Goal: Information Seeking & Learning: Learn about a topic

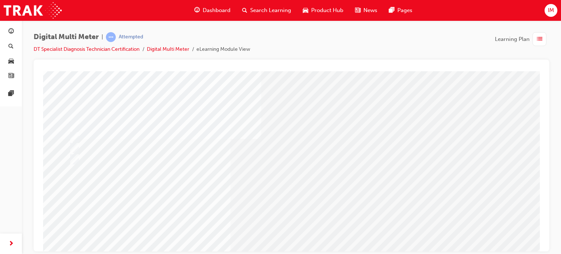
scroll to position [31, 0]
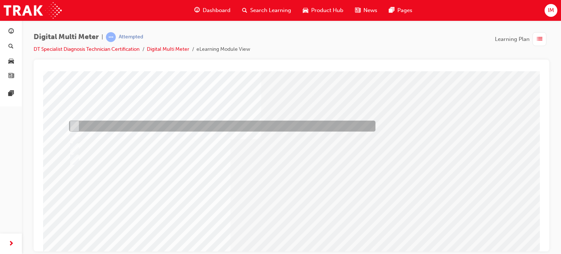
click at [175, 126] on div at bounding box center [220, 125] width 306 height 11
radio input "true"
click at [188, 125] on div at bounding box center [220, 125] width 306 height 11
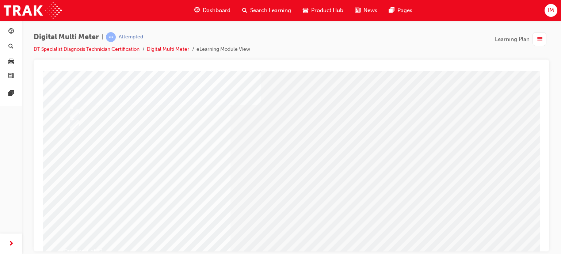
scroll to position [66, 0]
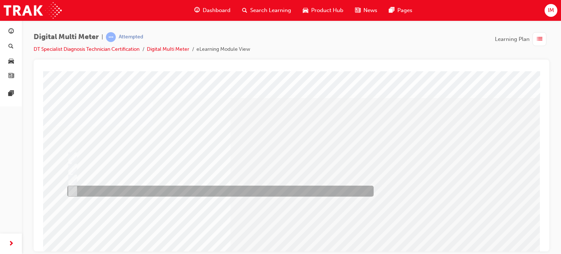
drag, startPoint x: 74, startPoint y: 121, endPoint x: 176, endPoint y: 198, distance: 127.7
click at [176, 198] on div "Question 2 of 23" at bounding box center [291, 202] width 497 height 263
click at [133, 188] on div at bounding box center [218, 190] width 306 height 11
radio input "true"
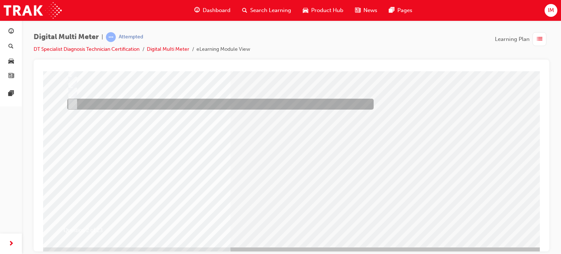
scroll to position [87, 0]
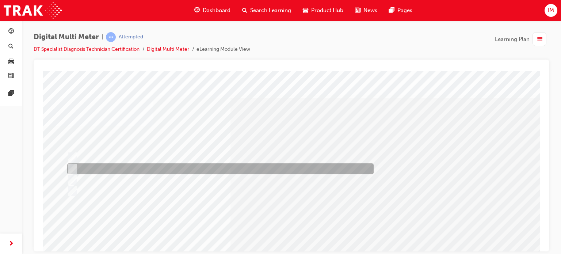
click at [191, 171] on div at bounding box center [218, 168] width 306 height 11
radio input "true"
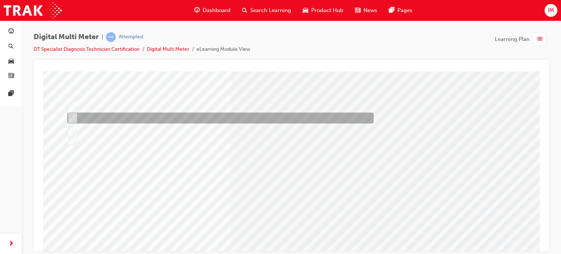
scroll to position [54, 0]
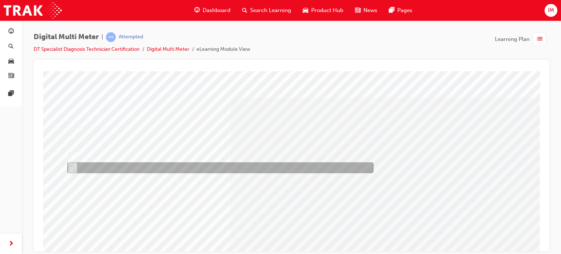
click at [97, 168] on div at bounding box center [218, 167] width 306 height 11
radio input "true"
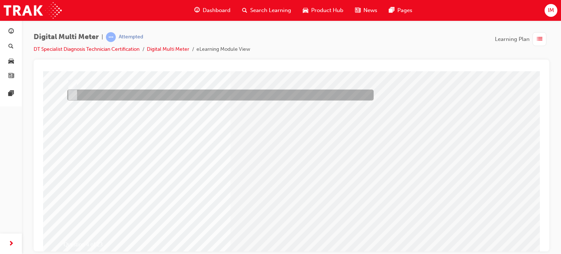
scroll to position [74, 0]
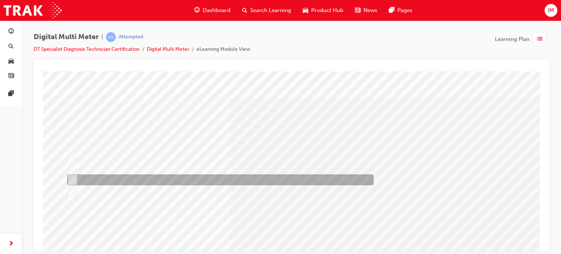
click at [206, 179] on div at bounding box center [218, 179] width 306 height 11
radio input "true"
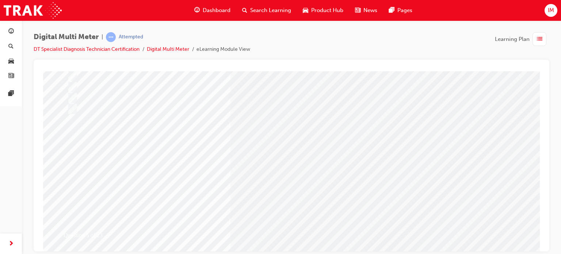
scroll to position [83, 0]
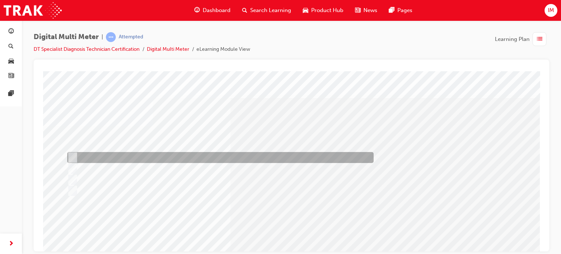
click at [146, 153] on div at bounding box center [218, 157] width 306 height 11
radio input "true"
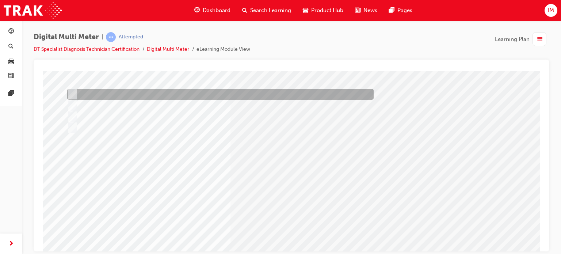
scroll to position [64, 0]
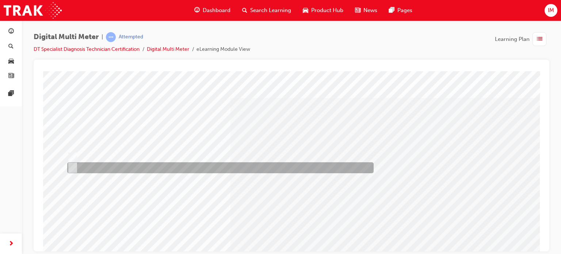
scroll to position [0, 0]
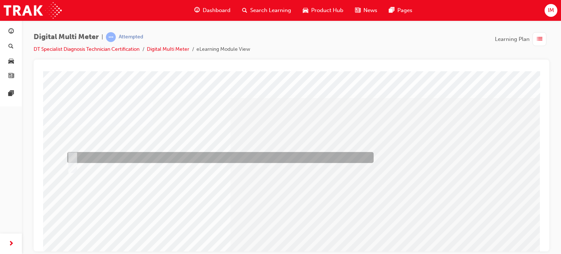
click at [107, 160] on div at bounding box center [218, 157] width 306 height 11
radio input "true"
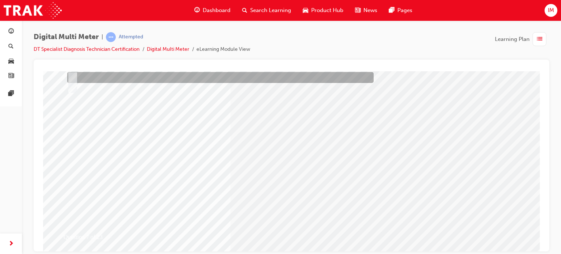
scroll to position [80, 0]
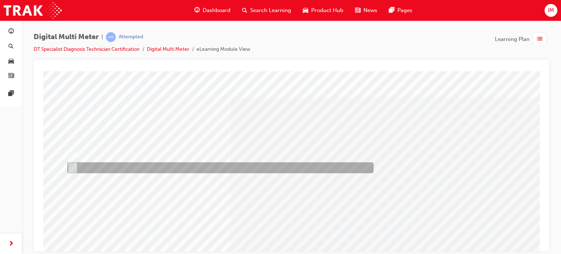
scroll to position [0, 0]
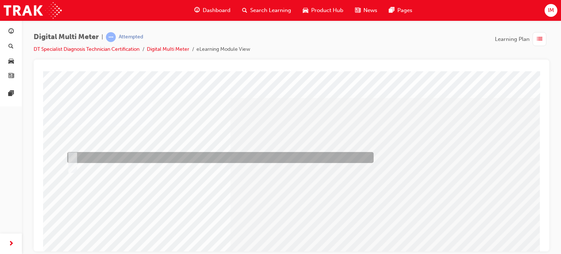
click at [164, 155] on div at bounding box center [218, 157] width 306 height 11
radio input "true"
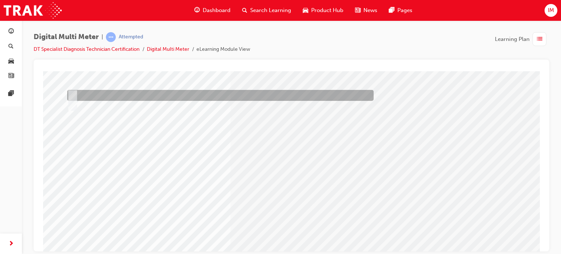
scroll to position [62, 0]
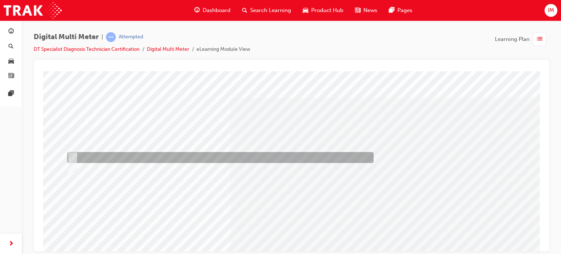
click at [95, 153] on div at bounding box center [218, 157] width 306 height 11
radio input "true"
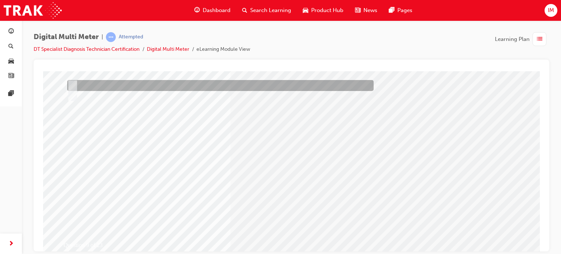
scroll to position [73, 0]
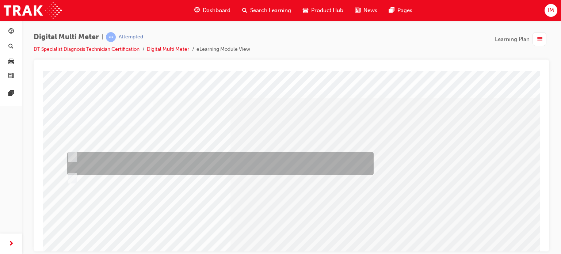
click at [282, 162] on div at bounding box center [218, 163] width 306 height 23
radio input "true"
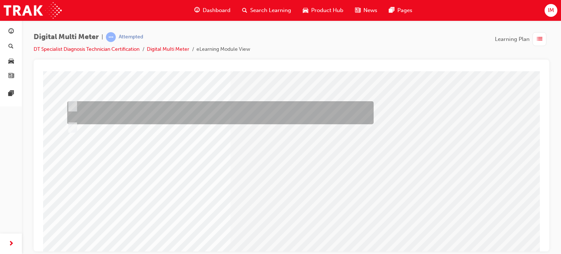
scroll to position [66, 0]
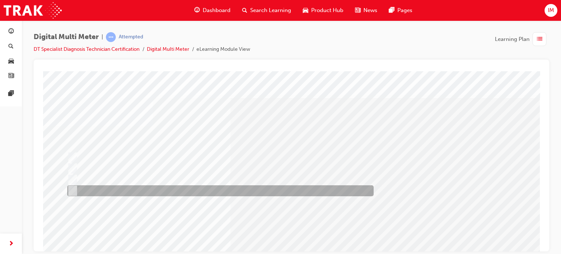
scroll to position [0, 0]
click at [207, 189] on div at bounding box center [218, 190] width 306 height 11
radio input "true"
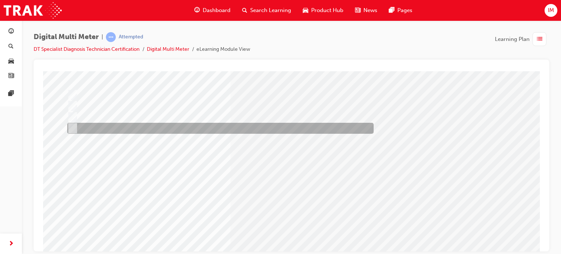
scroll to position [63, 0]
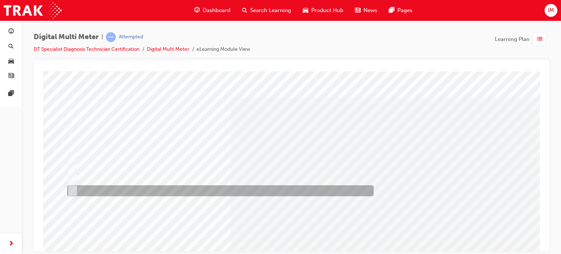
click at [127, 191] on div at bounding box center [218, 190] width 306 height 11
radio input "true"
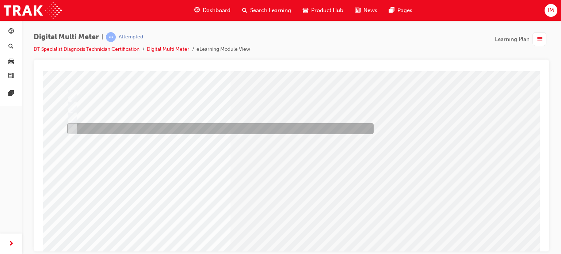
scroll to position [63, 0]
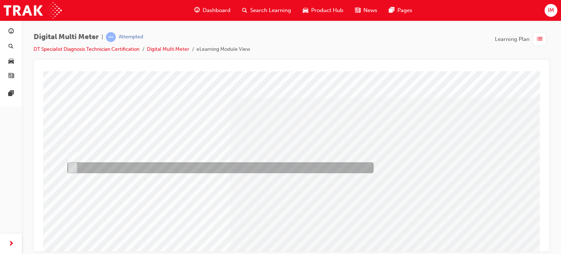
scroll to position [0, 0]
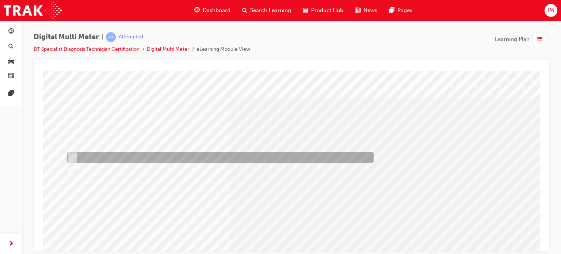
click at [88, 152] on div at bounding box center [218, 157] width 306 height 11
radio input "true"
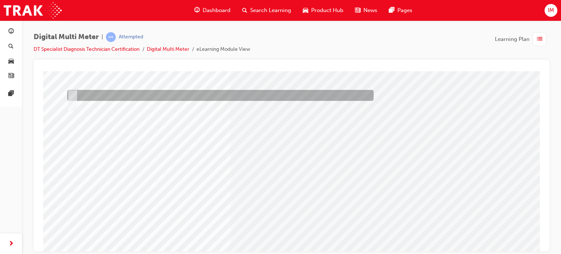
scroll to position [93, 0]
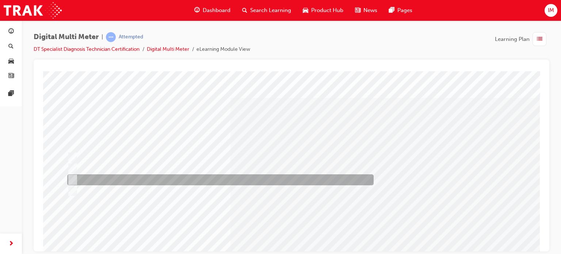
click at [165, 180] on div at bounding box center [218, 179] width 306 height 11
radio input "true"
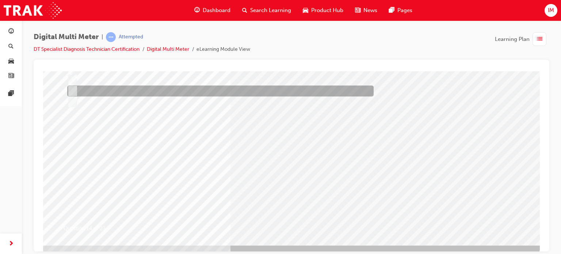
scroll to position [91, 0]
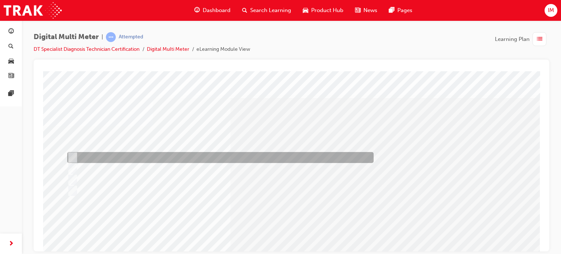
click at [291, 155] on div at bounding box center [218, 157] width 306 height 11
radio input "true"
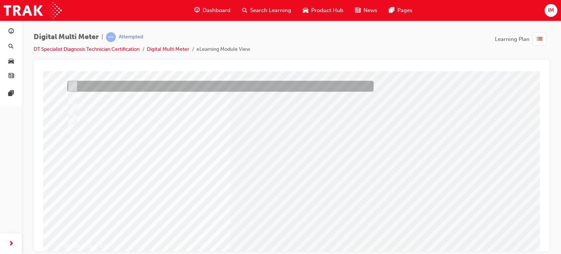
scroll to position [72, 0]
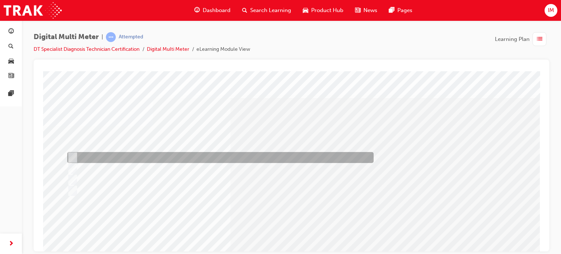
click at [210, 159] on div at bounding box center [218, 157] width 306 height 11
radio input "true"
click at [210, 159] on div at bounding box center [218, 157] width 306 height 11
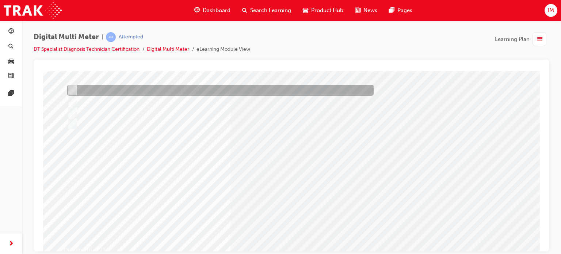
scroll to position [68, 0]
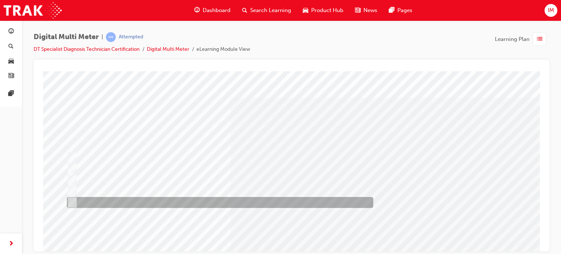
click at [136, 198] on div at bounding box center [218, 202] width 306 height 11
radio input "true"
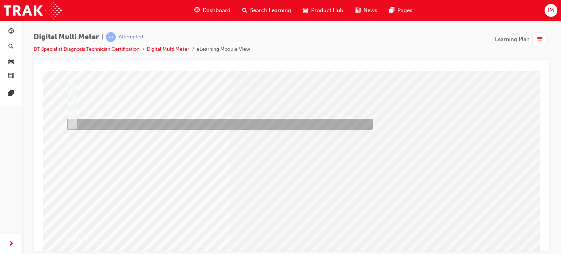
scroll to position [79, 0]
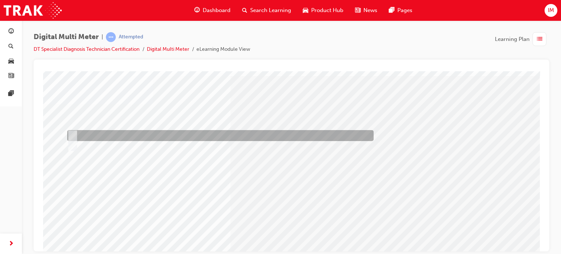
click at [98, 131] on div at bounding box center [218, 135] width 306 height 11
radio input "true"
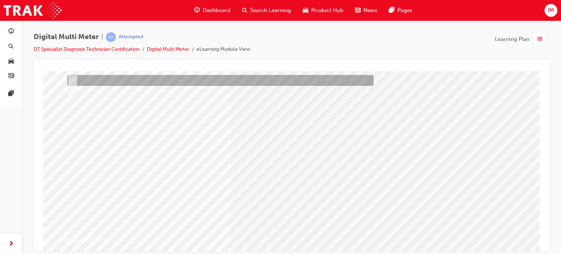
scroll to position [77, 0]
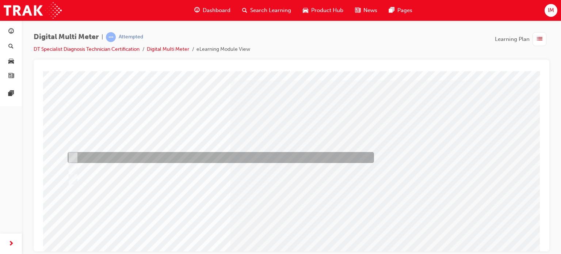
click at [116, 157] on div at bounding box center [219, 157] width 306 height 11
radio input "true"
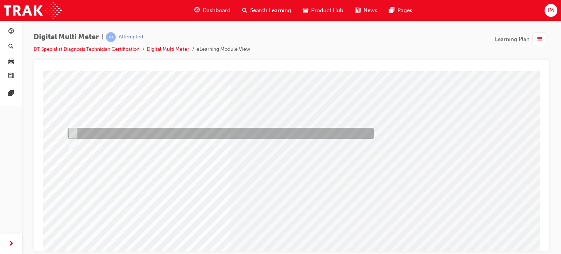
scroll to position [60, 0]
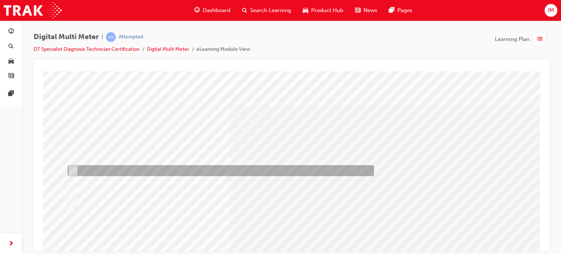
click at [136, 169] on div at bounding box center [219, 170] width 306 height 11
radio input "true"
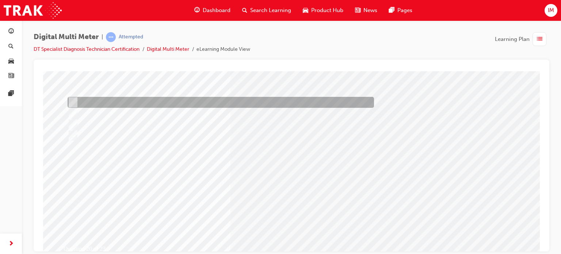
scroll to position [69, 0]
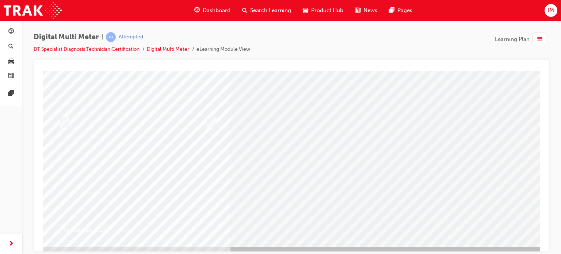
scroll to position [88, 0]
click at [66, 122] on input "radio" at bounding box center [63, 122] width 8 height 8
radio input "true"
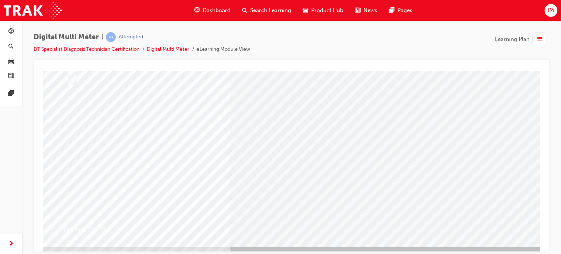
scroll to position [0, 0]
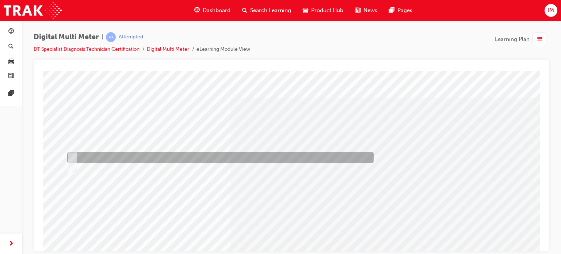
click at [89, 158] on div at bounding box center [218, 157] width 306 height 11
radio input "true"
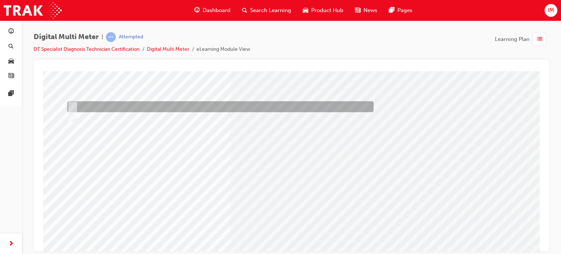
scroll to position [73, 0]
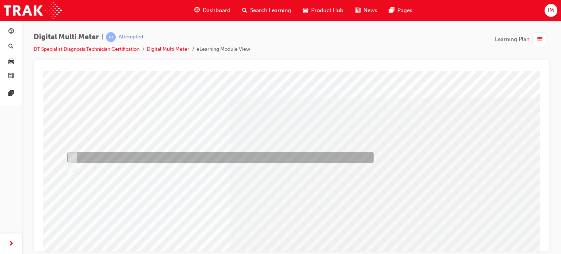
click at [102, 155] on div at bounding box center [218, 157] width 306 height 11
radio input "true"
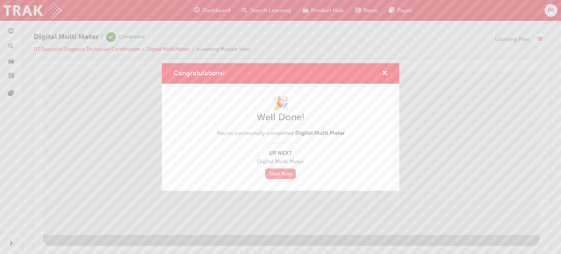
click at [283, 170] on link "Start Now" at bounding box center [280, 173] width 31 height 11
click at [283, 172] on link "Start Now" at bounding box center [280, 173] width 31 height 11
drag, startPoint x: 283, startPoint y: 172, endPoint x: 386, endPoint y: 74, distance: 142.3
click at [386, 74] on div "Congratulations! 🎉 Well Done! You've successfully completed Digital Multi Meter…" at bounding box center [280, 126] width 237 height 127
click at [386, 74] on span "cross-icon" at bounding box center [384, 73] width 5 height 7
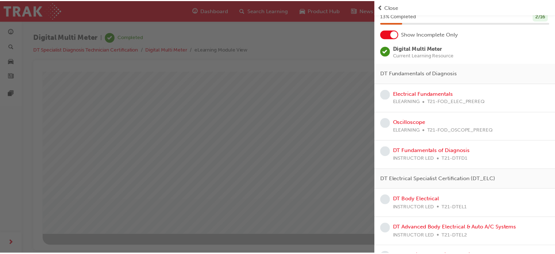
scroll to position [29, 0]
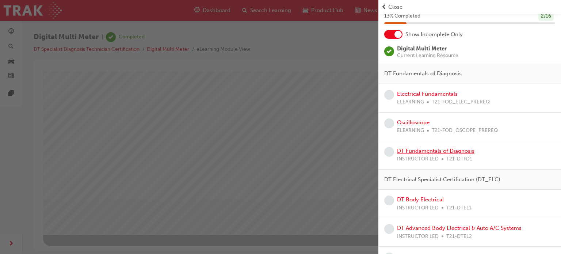
click at [416, 150] on link "DT Fundamentals of Diagnosis" at bounding box center [435, 151] width 77 height 7
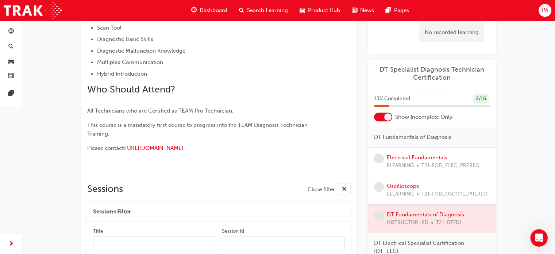
scroll to position [417, 0]
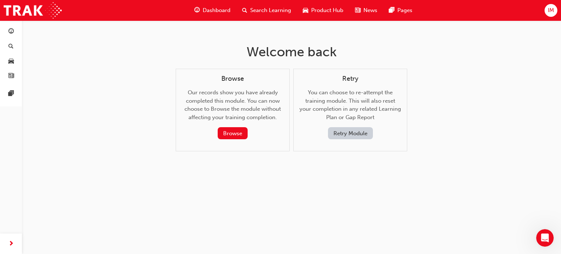
click at [227, 6] on span "Dashboard" at bounding box center [217, 10] width 28 height 8
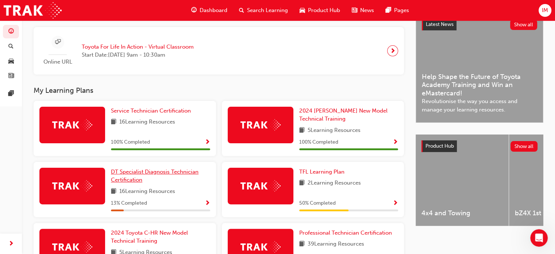
scroll to position [174, 0]
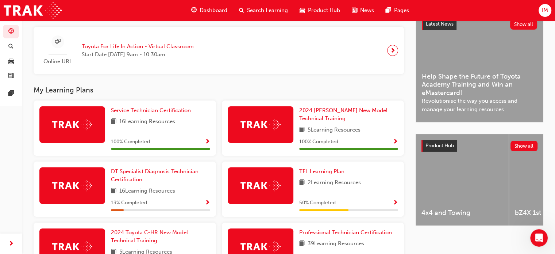
click at [134, 186] on div "DT Specialist Diagnosis Technician Certification 16 Learning Resources 13 % Com…" at bounding box center [160, 188] width 99 height 43
click at [133, 181] on span "DT Specialist Diagnosis Technician Certification" at bounding box center [155, 175] width 88 height 15
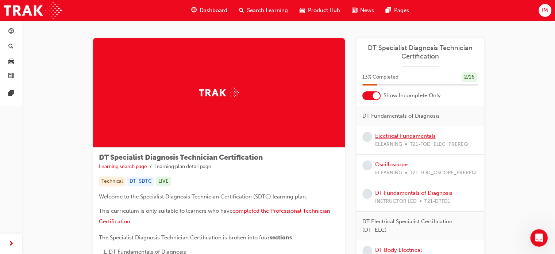
click at [405, 135] on link "Electrical Fundamentals" at bounding box center [405, 136] width 61 height 7
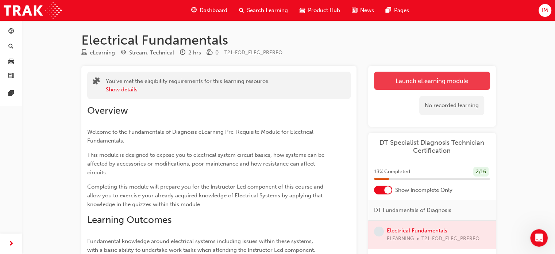
click at [417, 83] on link "Launch eLearning module" at bounding box center [432, 81] width 116 height 18
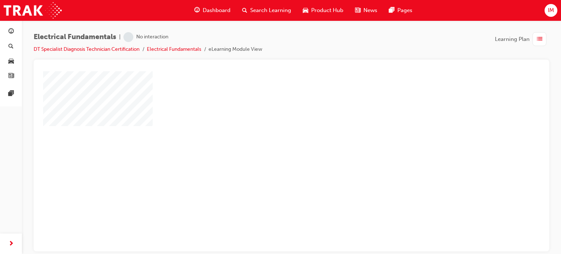
scroll to position [0, 2]
click at [270, 140] on div "play" at bounding box center [270, 140] width 0 height 0
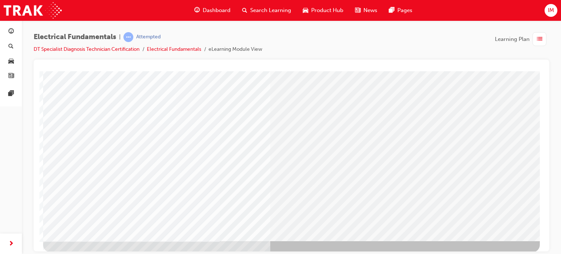
scroll to position [99, 0]
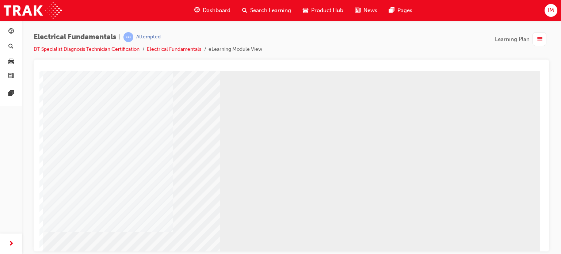
scroll to position [99, 1]
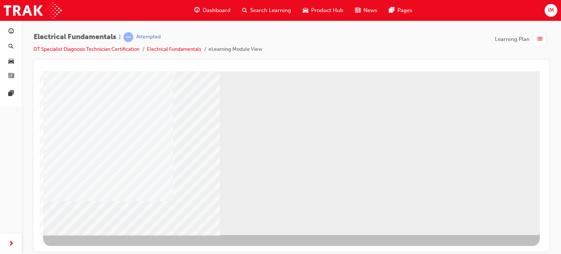
click at [89, 248] on div "NEXT Trigger this button to go to the next slide" at bounding box center [66, 254] width 46 height 13
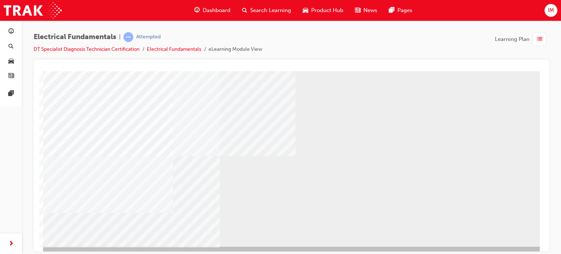
scroll to position [99, 2]
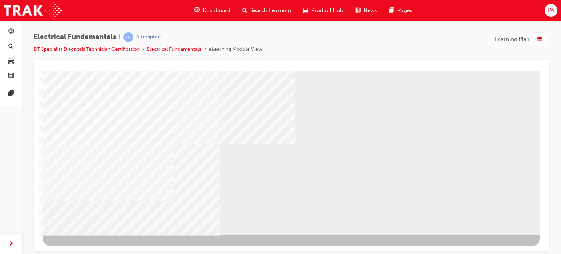
click at [89, 248] on div "NEXT Trigger this button to go to the next slide" at bounding box center [66, 254] width 46 height 13
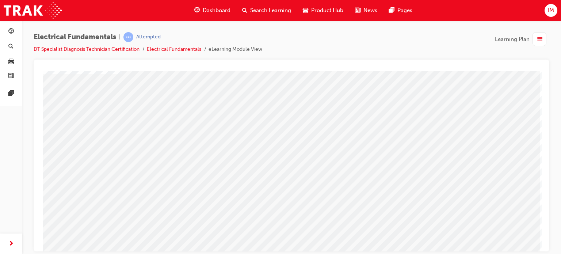
scroll to position [56, 0]
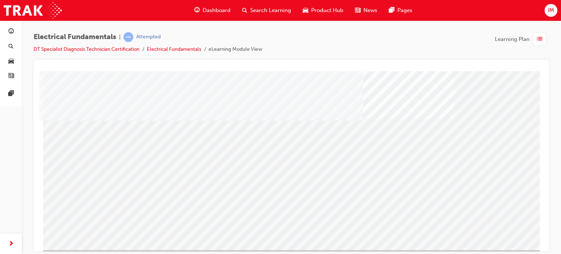
scroll to position [91, 2]
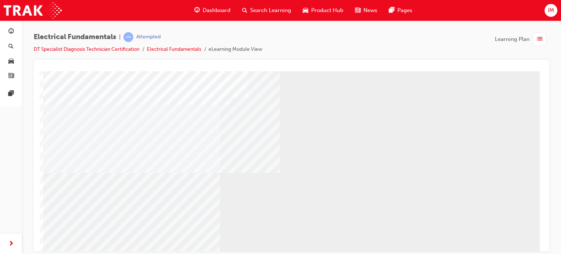
scroll to position [99, 2]
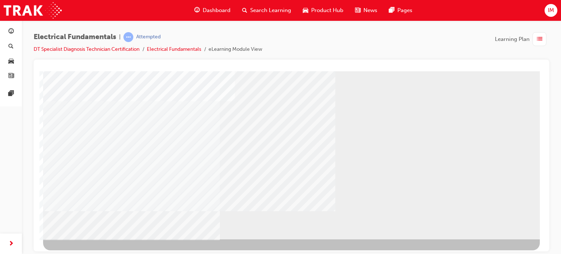
scroll to position [99, 1]
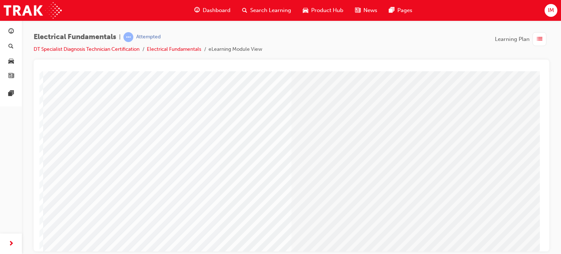
scroll to position [99, 0]
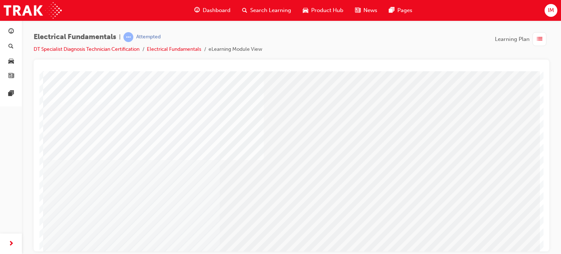
scroll to position [54, 0]
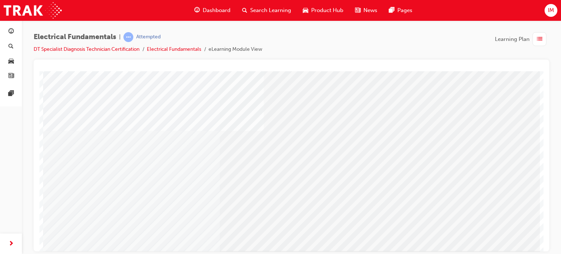
scroll to position [99, 0]
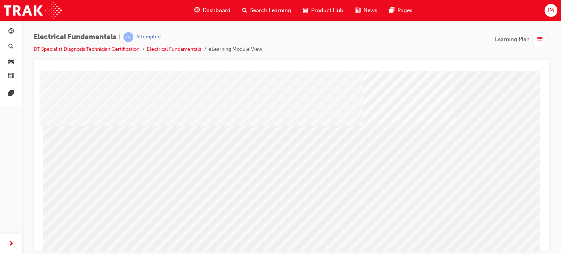
scroll to position [80, 0]
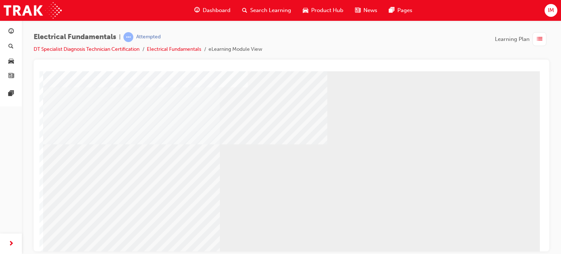
scroll to position [69, 2]
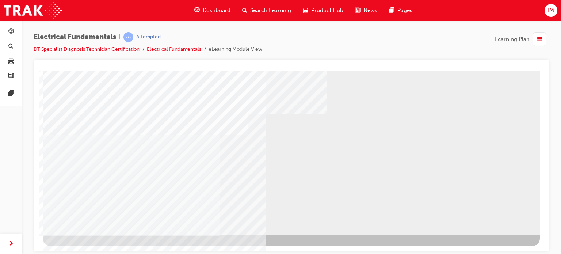
scroll to position [99, 1]
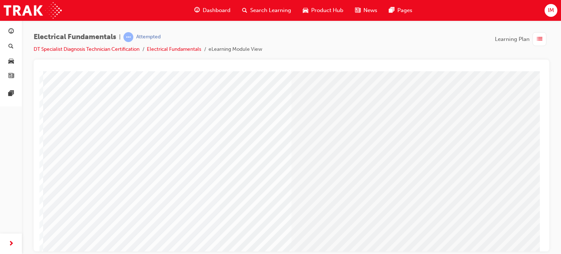
scroll to position [0, 0]
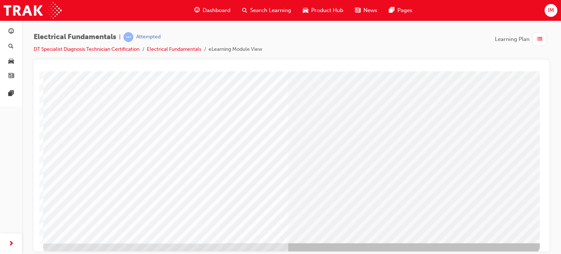
scroll to position [99, 0]
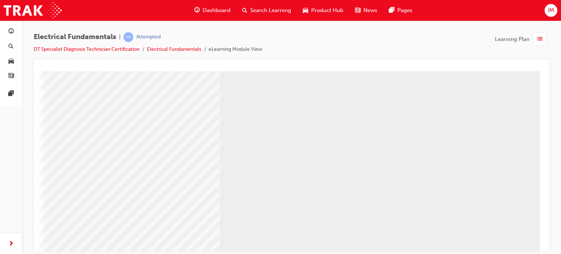
scroll to position [99, 0]
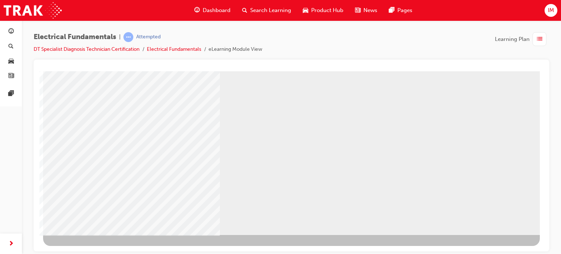
click at [89, 248] on div "NEXT Trigger this button to go to the next slide" at bounding box center [66, 254] width 46 height 13
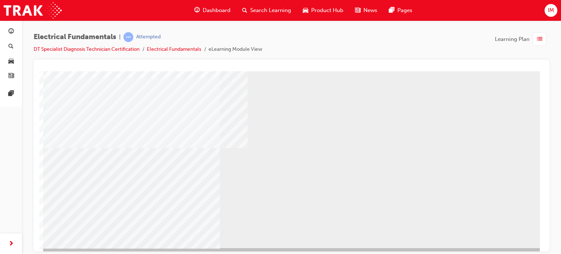
scroll to position [87, 0]
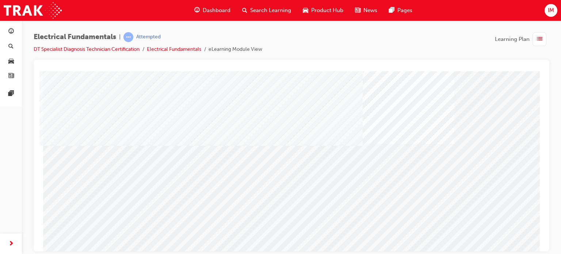
scroll to position [99, 2]
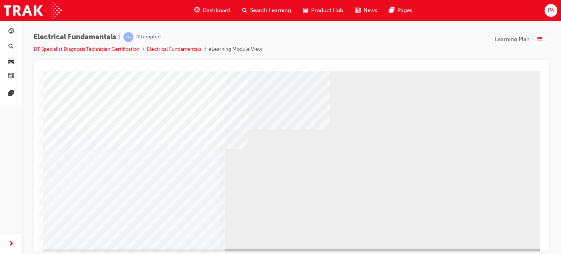
scroll to position [86, 0]
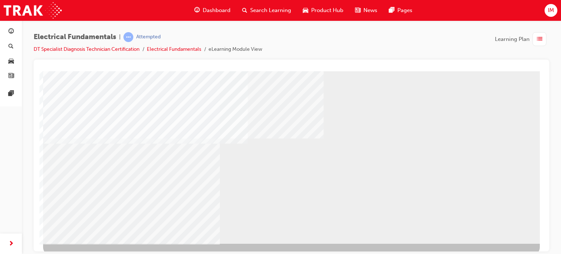
scroll to position [0, 0]
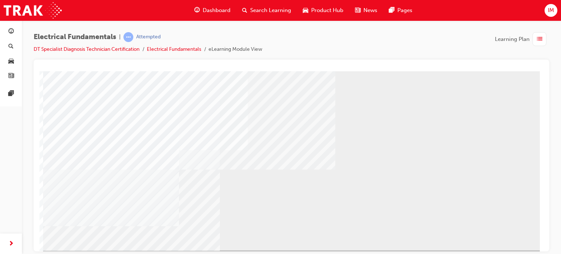
scroll to position [99, 0]
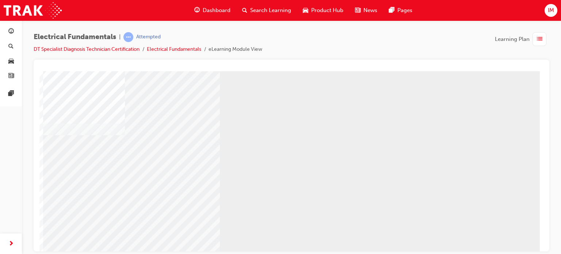
scroll to position [77, 0]
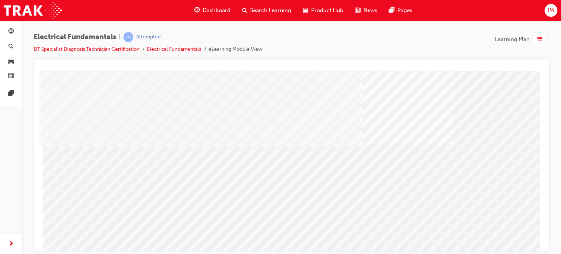
scroll to position [58, 0]
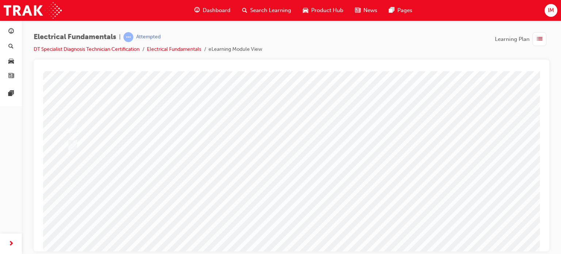
scroll to position [0, 0]
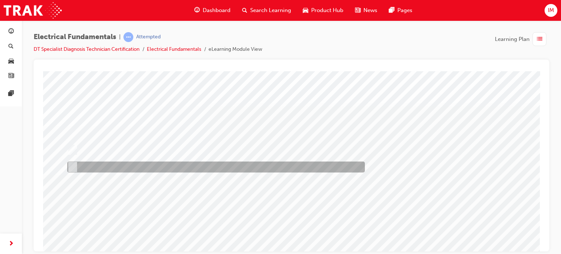
click at [104, 164] on div at bounding box center [214, 166] width 298 height 11
checkbox input "true"
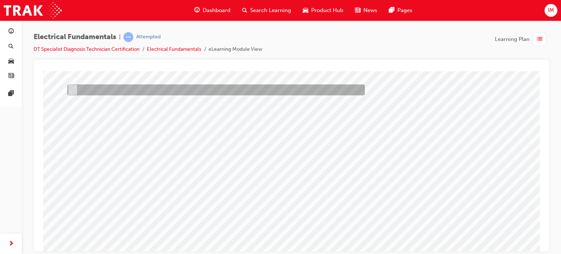
scroll to position [80, 0]
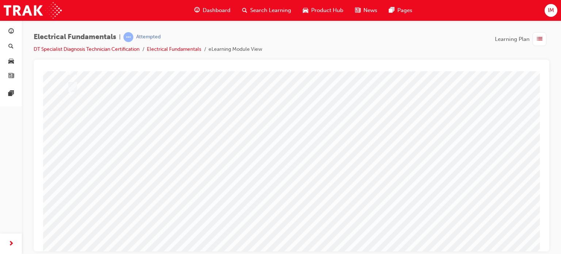
click at [91, 118] on div at bounding box center [291, 165] width 497 height 263
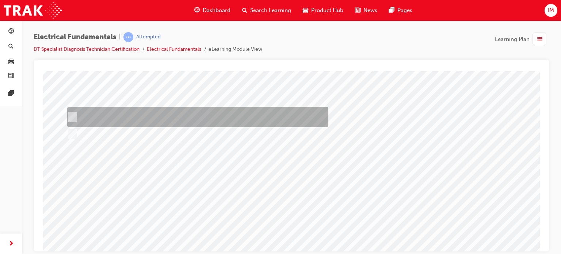
scroll to position [31, 0]
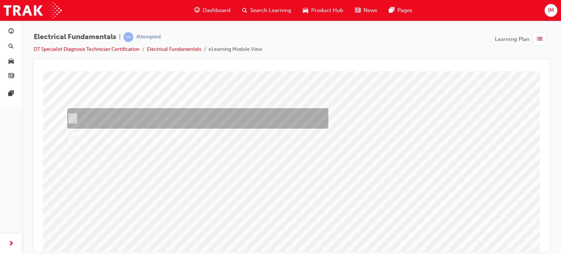
click at [91, 118] on div at bounding box center [195, 118] width 261 height 20
checkbox input "true"
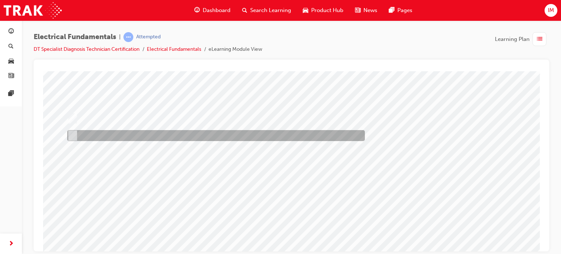
click at [97, 135] on div at bounding box center [214, 135] width 298 height 11
checkbox input "false"
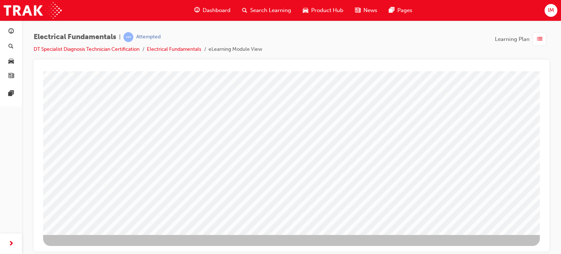
click at [280, 198] on div at bounding box center [291, 103] width 497 height 263
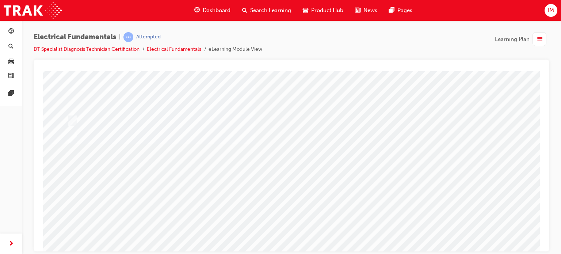
scroll to position [34, 2]
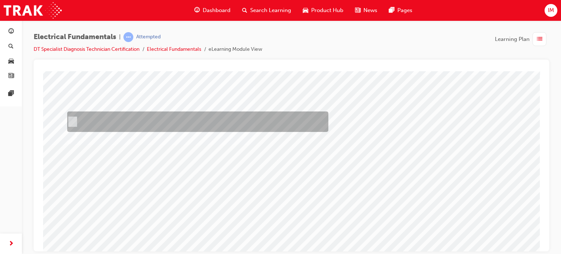
click at [107, 125] on div at bounding box center [195, 121] width 261 height 20
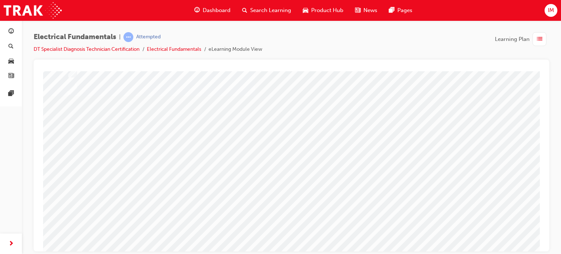
scroll to position [86, 2]
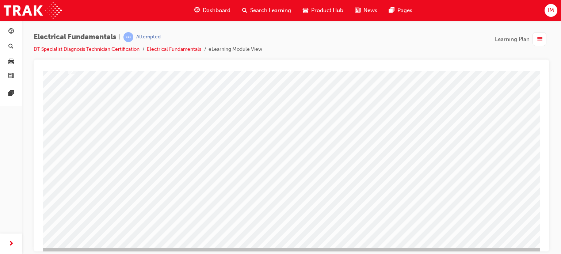
click at [103, 89] on div at bounding box center [291, 116] width 497 height 263
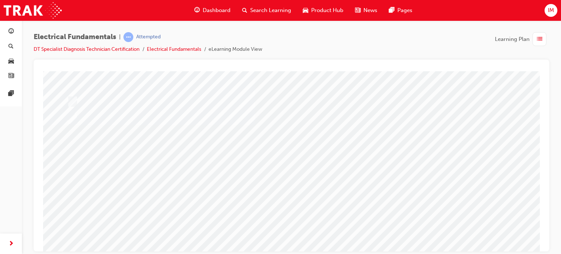
scroll to position [53, 0]
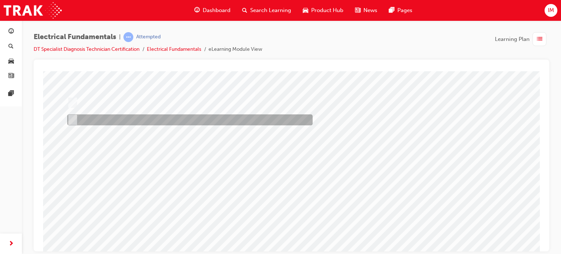
click at [89, 119] on div at bounding box center [187, 119] width 245 height 11
radio input "false"
radio input "true"
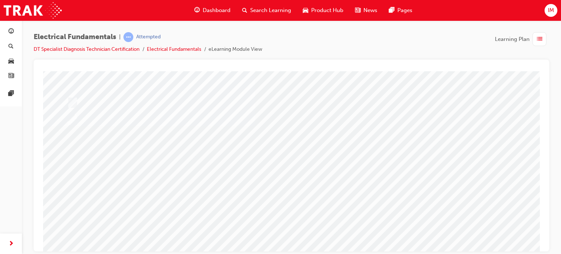
click at [286, 237] on div at bounding box center [291, 144] width 497 height 263
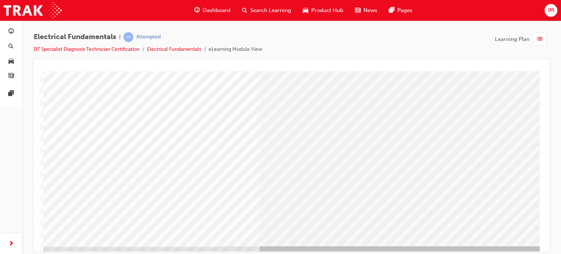
scroll to position [89, 0]
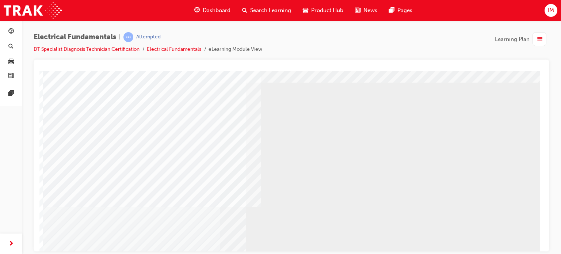
scroll to position [0, 0]
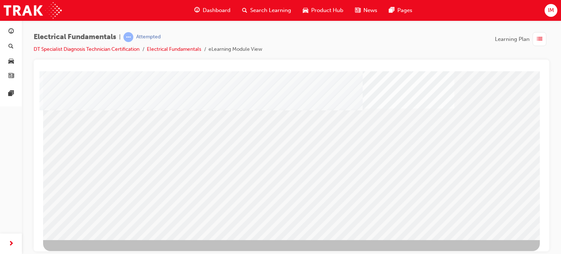
scroll to position [95, 0]
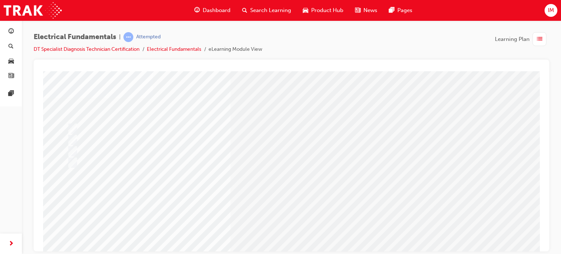
scroll to position [21, 0]
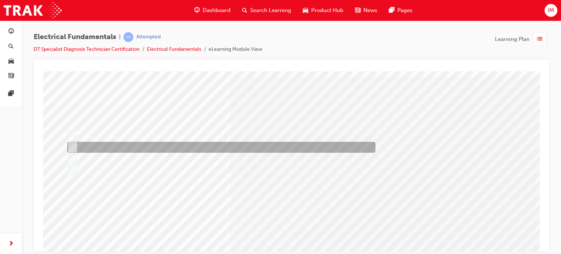
click at [225, 147] on div at bounding box center [219, 147] width 308 height 11
radio input "true"
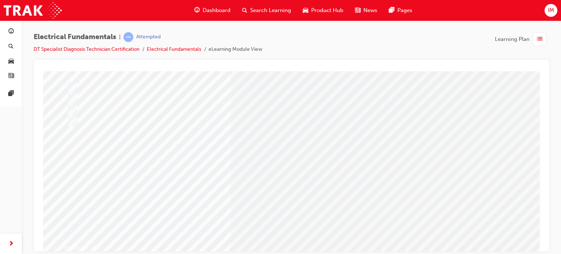
scroll to position [72, 0]
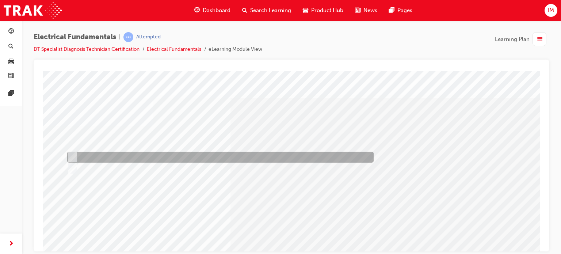
click at [88, 155] on div at bounding box center [218, 157] width 306 height 11
radio input "true"
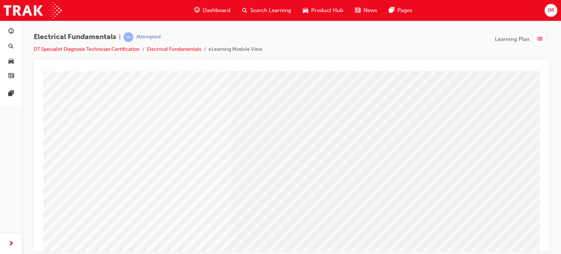
scroll to position [51, 0]
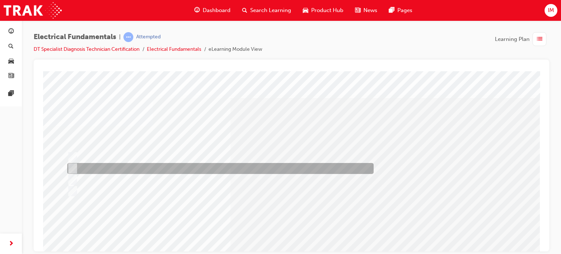
click at [146, 171] on div at bounding box center [218, 168] width 306 height 11
radio input "true"
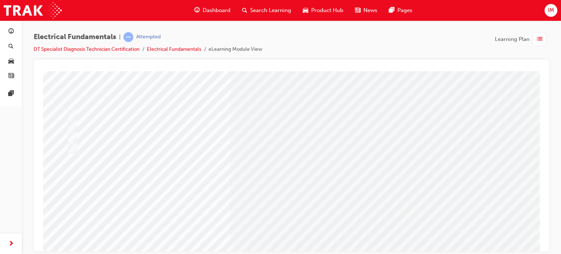
scroll to position [52, 0]
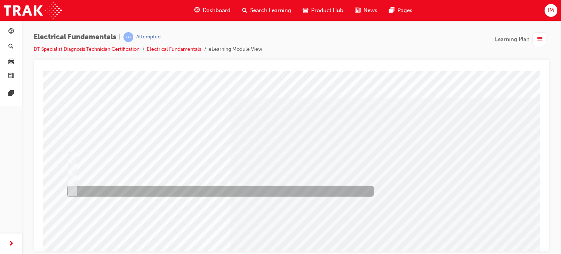
click at [153, 190] on div at bounding box center [218, 190] width 306 height 11
radio input "true"
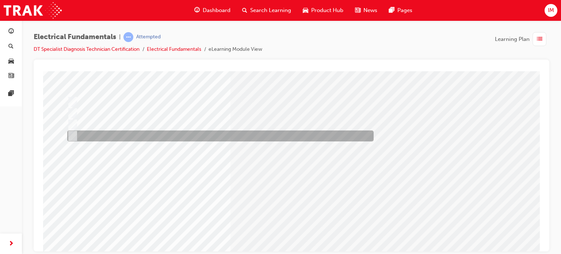
scroll to position [55, 0]
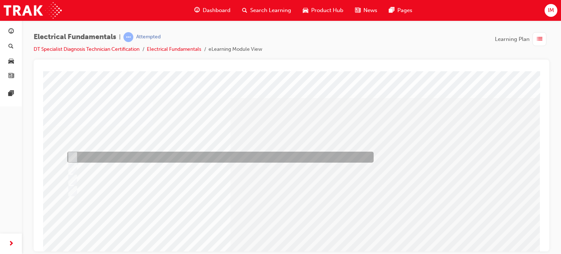
click at [233, 158] on div at bounding box center [218, 157] width 306 height 11
radio input "true"
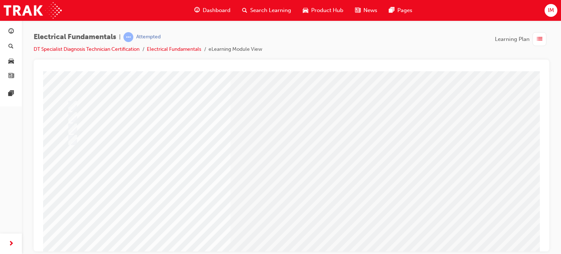
scroll to position [51, 0]
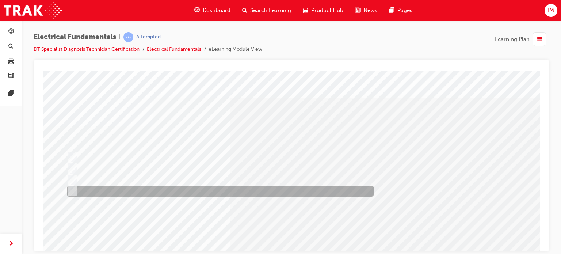
click at [171, 190] on div at bounding box center [218, 190] width 306 height 11
radio input "true"
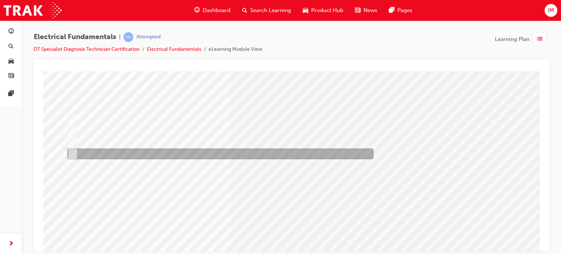
scroll to position [99, 0]
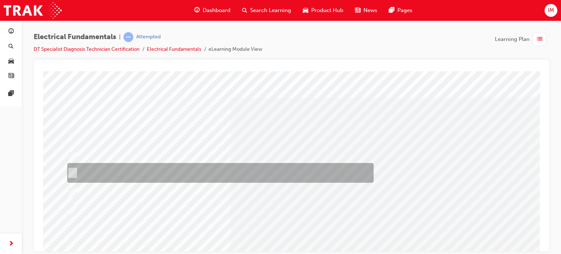
click at [267, 165] on div at bounding box center [218, 173] width 306 height 20
radio input "true"
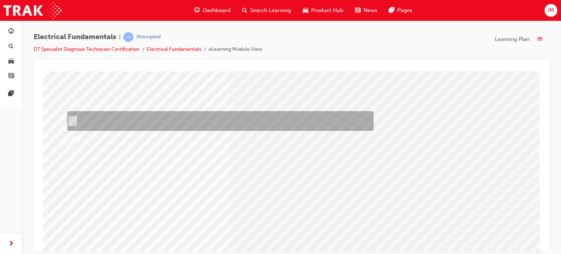
scroll to position [53, 0]
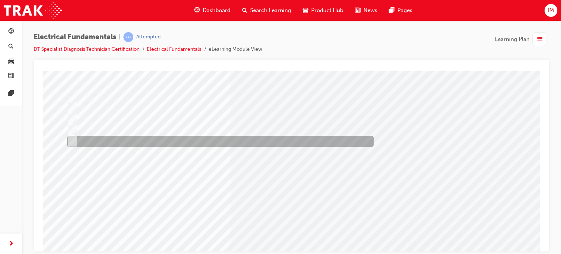
click at [148, 146] on div at bounding box center [218, 141] width 306 height 11
radio input "true"
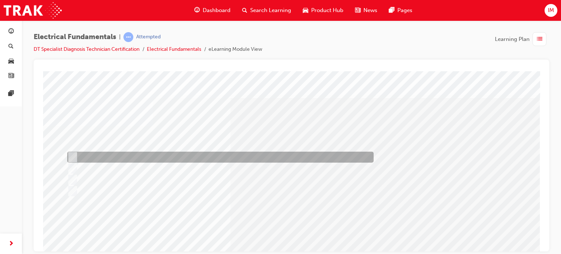
click at [154, 158] on div at bounding box center [218, 157] width 306 height 11
radio input "true"
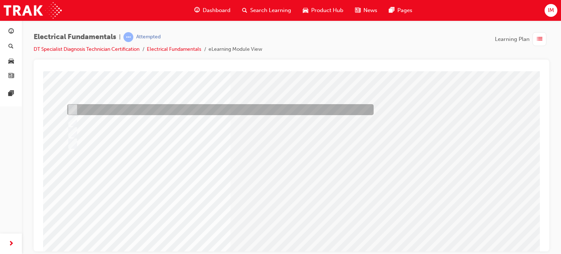
scroll to position [55, 0]
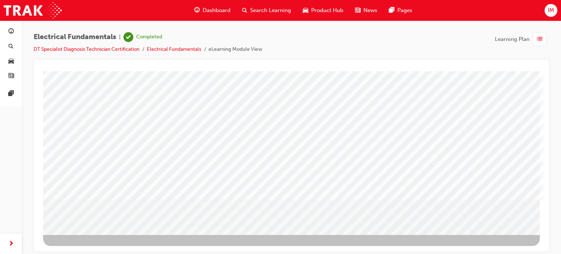
scroll to position [0, 0]
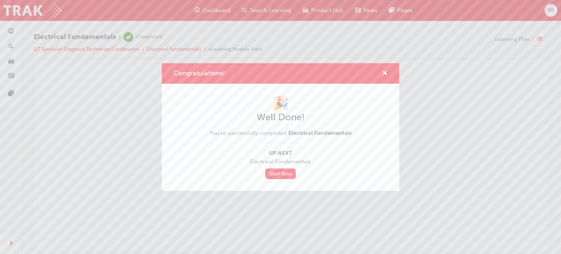
scroll to position [0, 0]
click at [282, 175] on link "Start Now" at bounding box center [280, 173] width 31 height 11
drag, startPoint x: 282, startPoint y: 175, endPoint x: 384, endPoint y: 74, distance: 143.0
click at [384, 74] on div "Congratulations! 🎉 Well Done! You've successfully completed Electrical Fundamen…" at bounding box center [280, 126] width 237 height 127
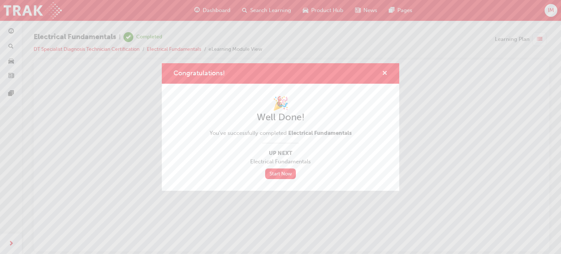
click at [384, 74] on span "cross-icon" at bounding box center [384, 73] width 5 height 7
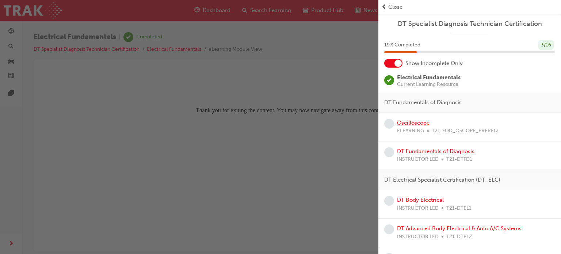
click at [416, 119] on link "Oscilloscope" at bounding box center [413, 122] width 32 height 7
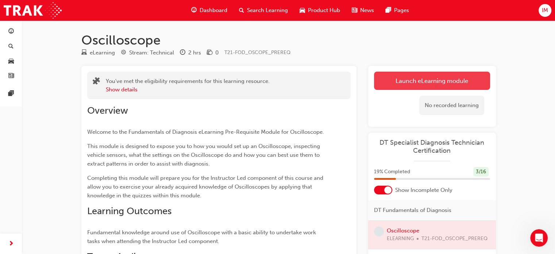
click at [425, 79] on link "Launch eLearning module" at bounding box center [432, 81] width 116 height 18
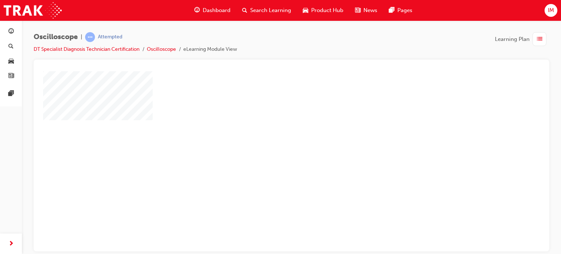
scroll to position [3, 0]
click at [270, 137] on div "play" at bounding box center [270, 137] width 0 height 0
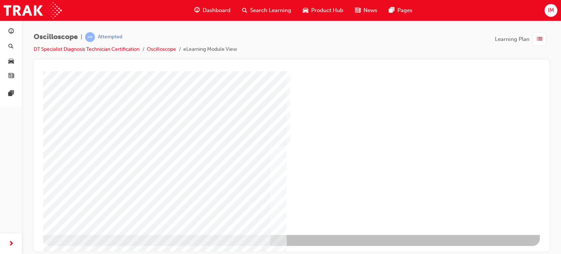
scroll to position [99, 1]
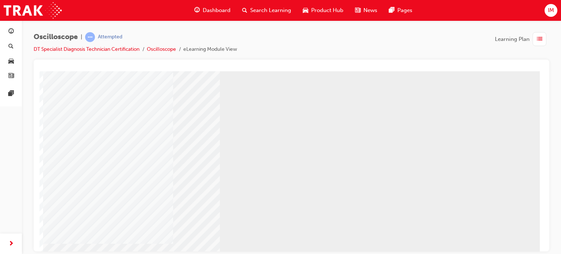
scroll to position [99, 0]
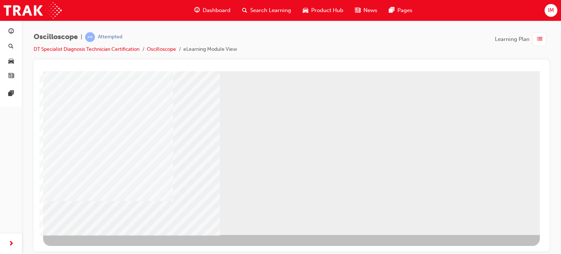
click at [89, 248] on div "NEXT Trigger this button to go to the next slide" at bounding box center [66, 254] width 46 height 13
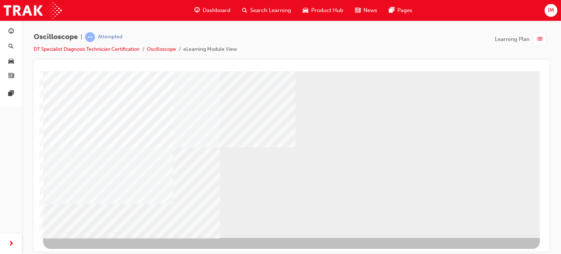
click at [89, 250] on div "NEXT Trigger this button to go to the next slide" at bounding box center [66, 256] width 46 height 13
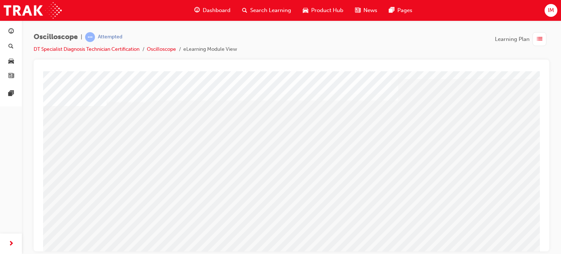
scroll to position [24, 2]
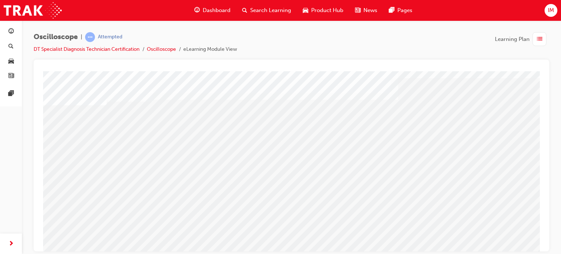
drag, startPoint x: 402, startPoint y: 156, endPoint x: 434, endPoint y: 161, distance: 32.6
click at [434, 161] on div "multistate" at bounding box center [291, 177] width 497 height 263
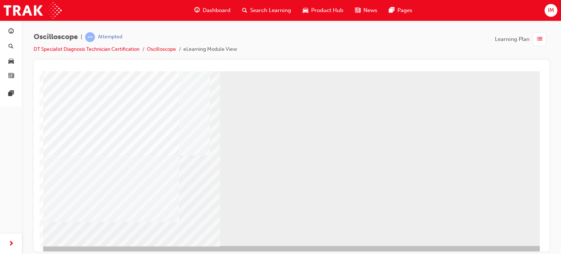
scroll to position [99, 0]
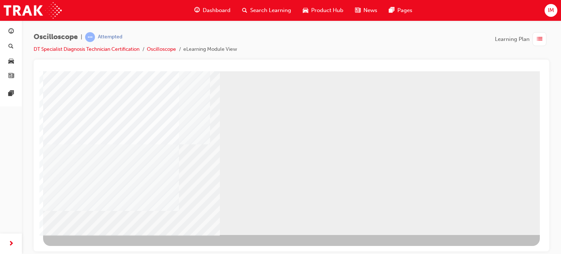
click at [89, 248] on div "NEXT Trigger this button to go to the next slide" at bounding box center [66, 254] width 46 height 13
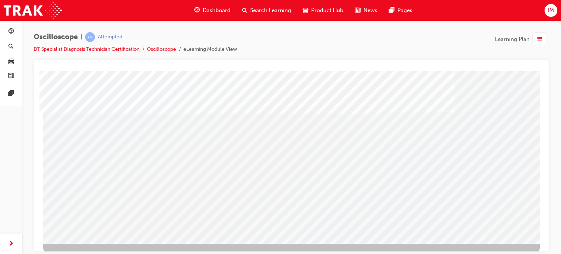
scroll to position [92, 0]
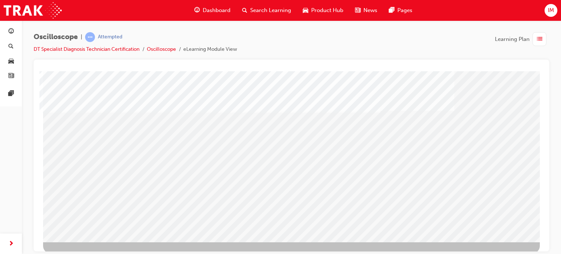
drag, startPoint x: 502, startPoint y: 217, endPoint x: 502, endPoint y: 222, distance: 5.2
click at [502, 222] on div "Section Title Page" at bounding box center [291, 110] width 497 height 263
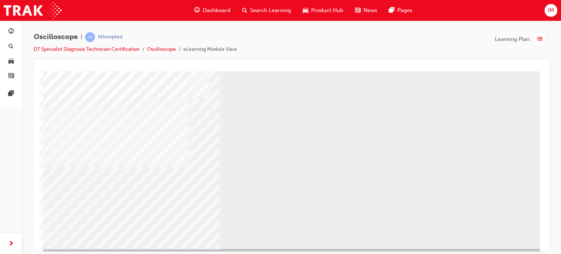
scroll to position [86, 0]
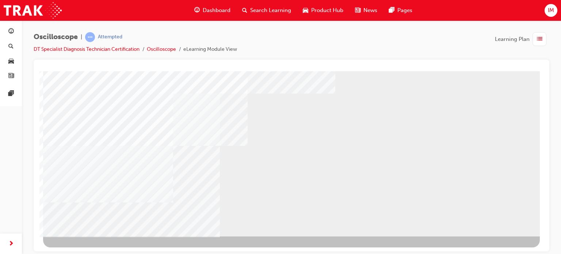
scroll to position [98, 0]
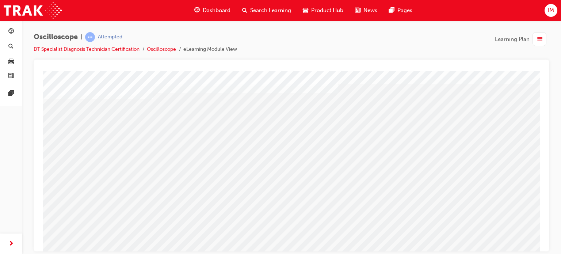
scroll to position [32, 0]
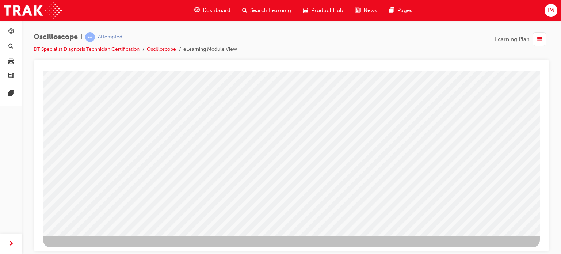
scroll to position [99, 0]
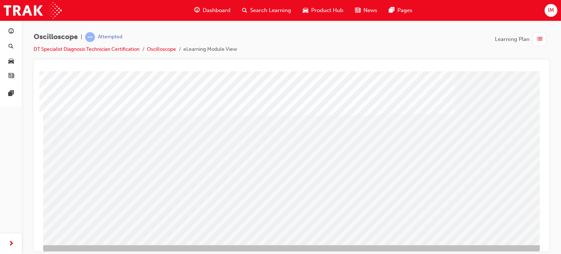
scroll to position [89, 0]
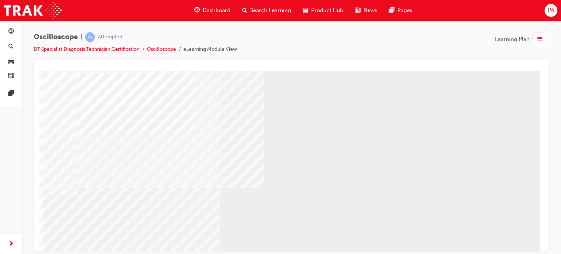
scroll to position [99, 0]
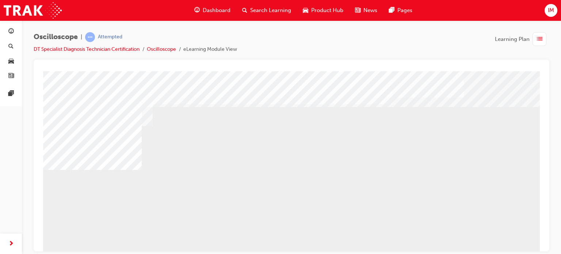
click at [502, 221] on div "multistate" at bounding box center [291, 202] width 497 height 263
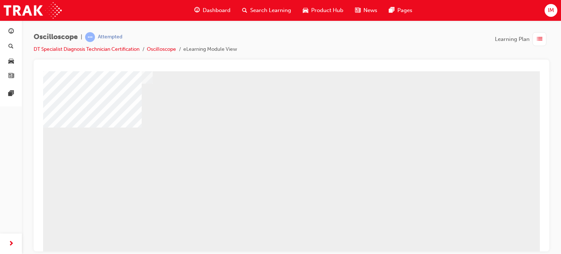
scroll to position [42, 1]
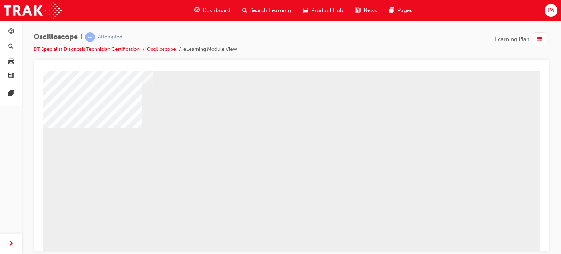
scroll to position [99, 1]
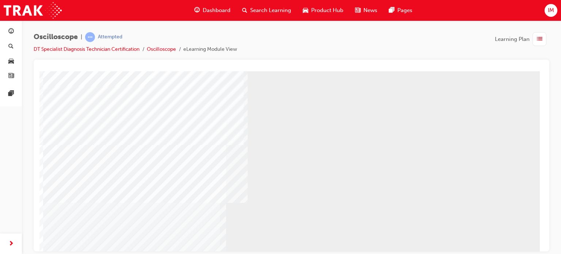
scroll to position [99, 0]
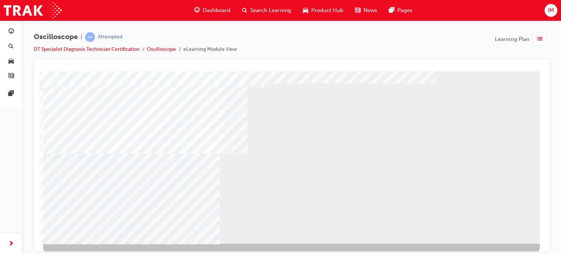
scroll to position [94, 0]
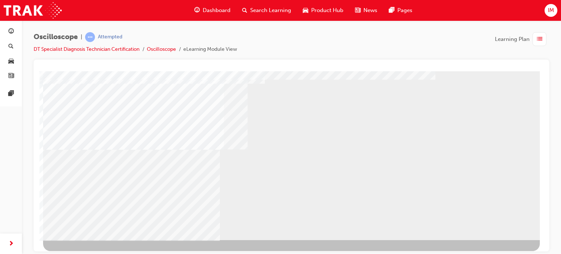
click at [89, 253] on div "NEXT Trigger this button to go to the next slide" at bounding box center [66, 259] width 46 height 13
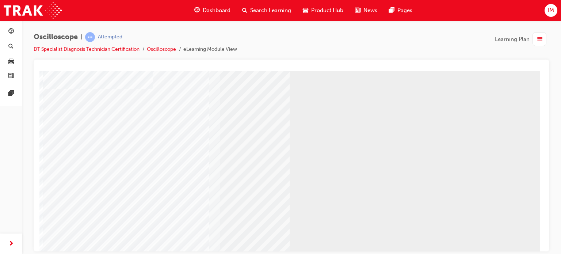
scroll to position [99, 0]
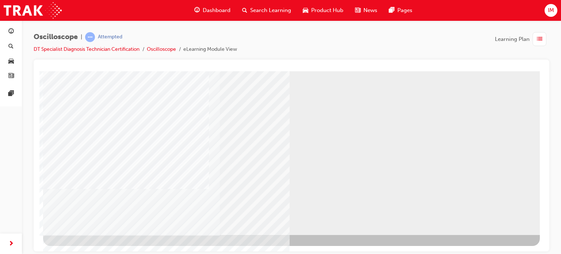
click at [89, 248] on div "NEXT Trigger this button to go to the next slide" at bounding box center [66, 254] width 46 height 13
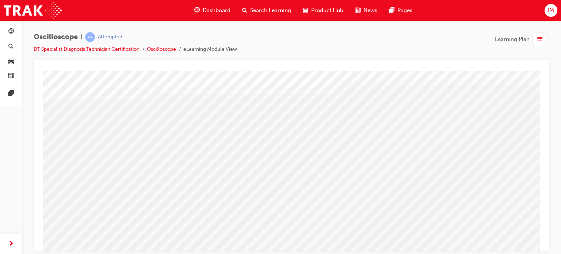
scroll to position [27, 1]
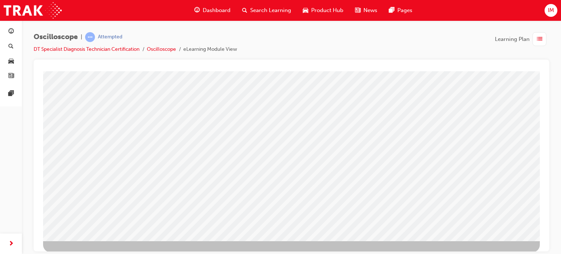
scroll to position [99, 1]
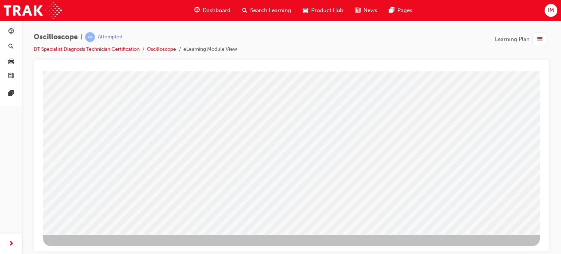
click at [89, 248] on div "NEXT Trigger this button to go to the next slide" at bounding box center [66, 254] width 46 height 13
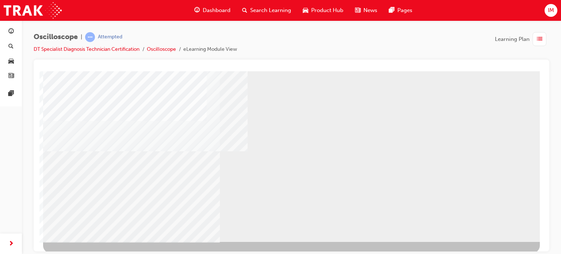
scroll to position [93, 0]
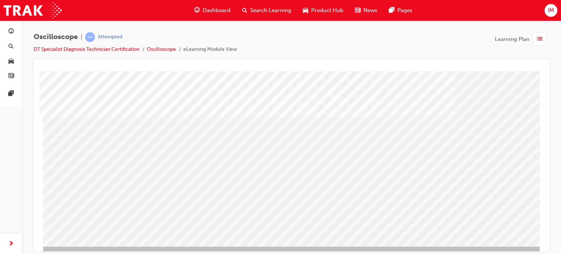
scroll to position [88, 0]
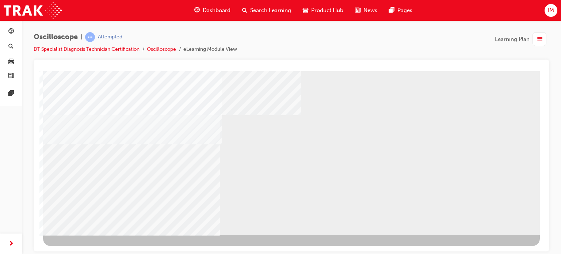
scroll to position [99, 0]
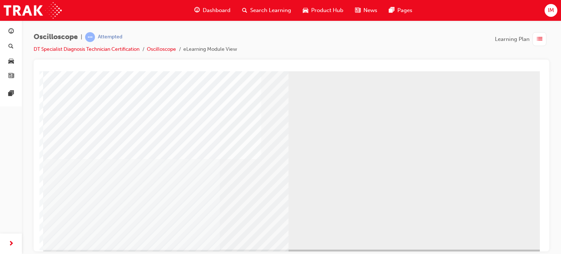
scroll to position [99, 0]
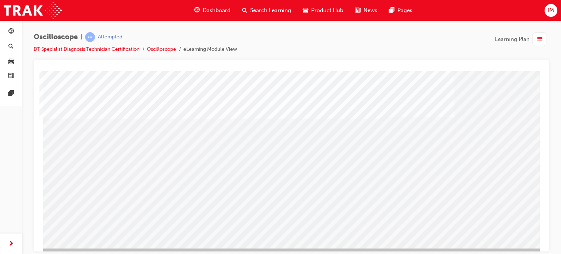
scroll to position [88, 0]
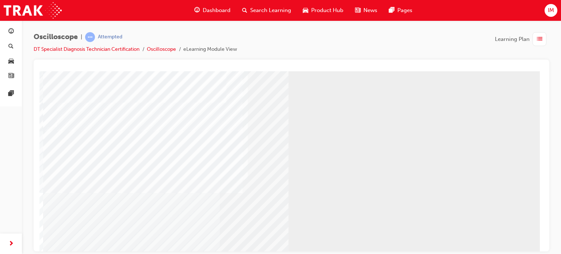
scroll to position [99, 0]
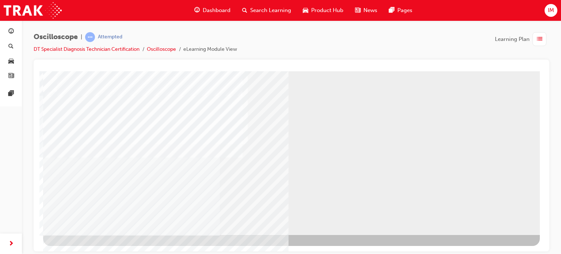
click at [89, 248] on div "NEXT Trigger this button to go to the next slide" at bounding box center [66, 254] width 46 height 13
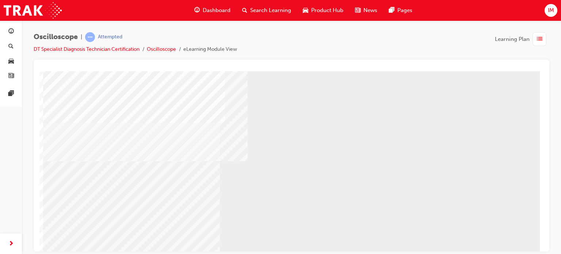
scroll to position [83, 0]
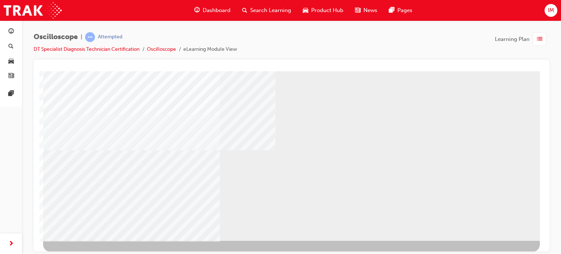
scroll to position [94, 0]
click at [89, 253] on div "NEXT Trigger this button to go to the next slide" at bounding box center [66, 259] width 46 height 13
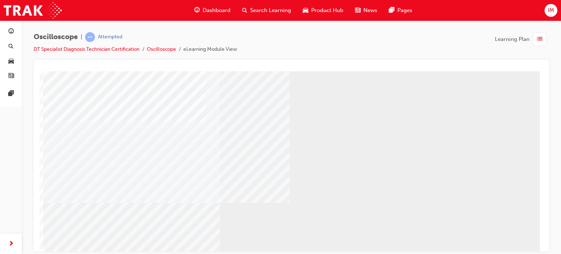
scroll to position [79, 0]
drag, startPoint x: 500, startPoint y: 215, endPoint x: 500, endPoint y: 234, distance: 19.4
click at [500, 234] on div at bounding box center [291, 123] width 497 height 263
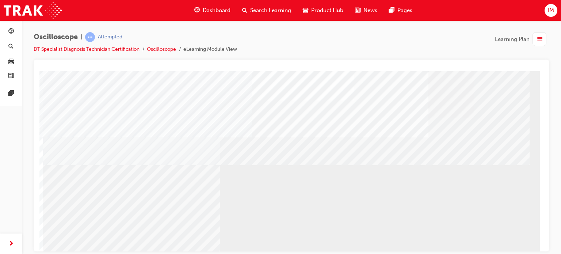
scroll to position [0, 0]
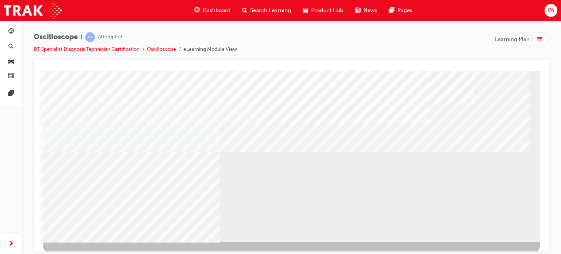
scroll to position [99, 0]
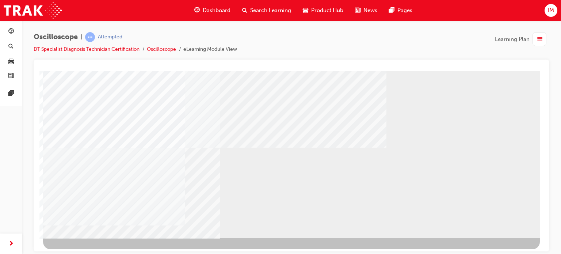
scroll to position [96, 1]
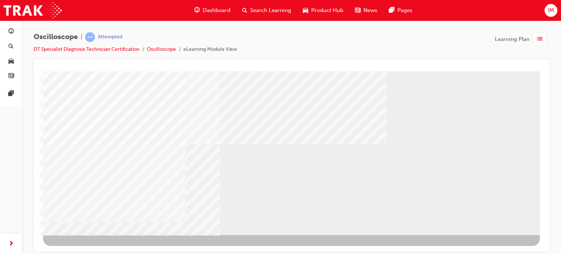
scroll to position [99, 0]
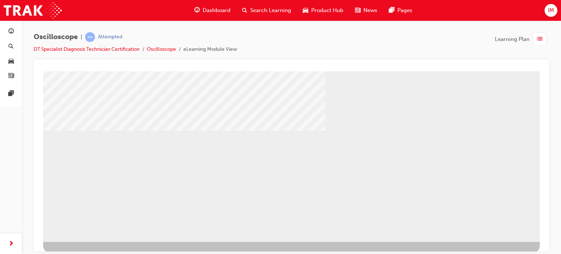
scroll to position [93, 0]
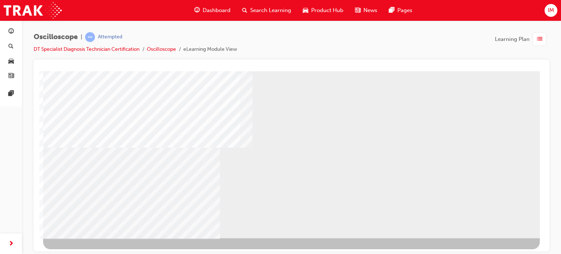
scroll to position [96, 0]
click at [89, 250] on div "NEXT Trigger this button to go to the next slide" at bounding box center [66, 256] width 46 height 13
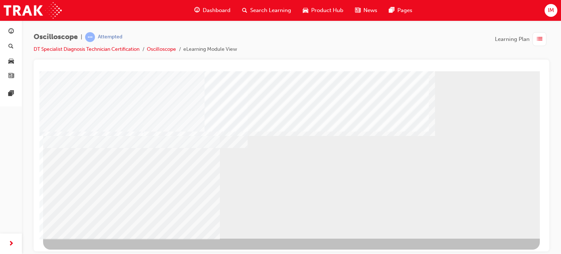
scroll to position [96, 0]
click at [492, 217] on div at bounding box center [291, 106] width 497 height 263
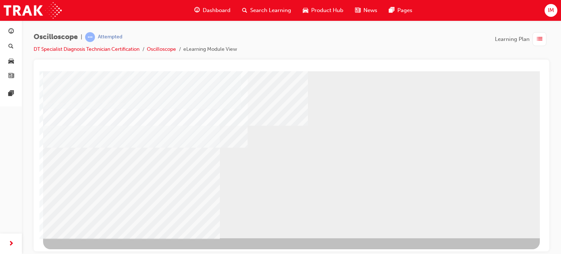
scroll to position [0, 0]
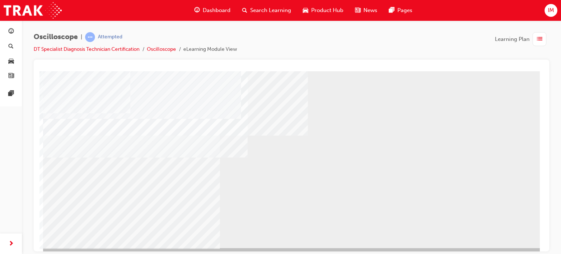
scroll to position [99, 0]
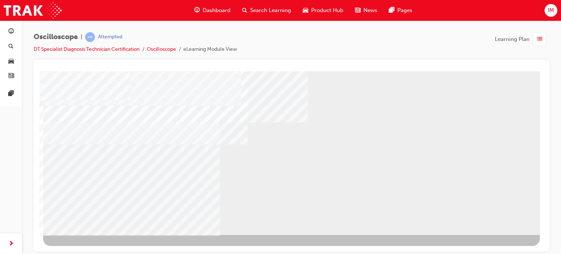
click at [89, 248] on div "NEXT Trigger this button to go to the next slide" at bounding box center [66, 254] width 46 height 13
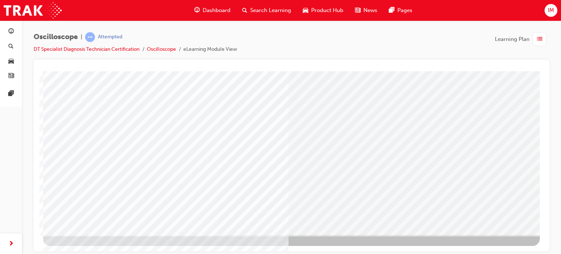
scroll to position [99, 1]
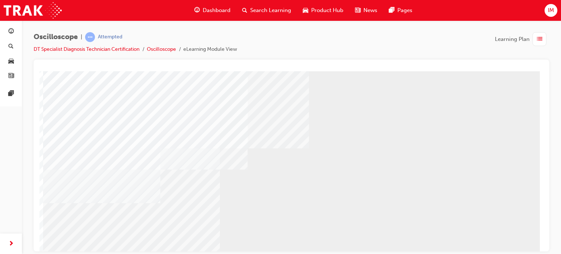
scroll to position [99, 0]
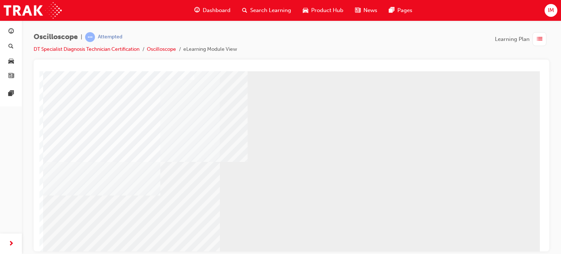
scroll to position [83, 0]
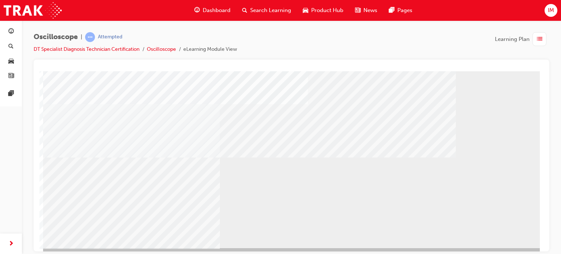
scroll to position [87, 0]
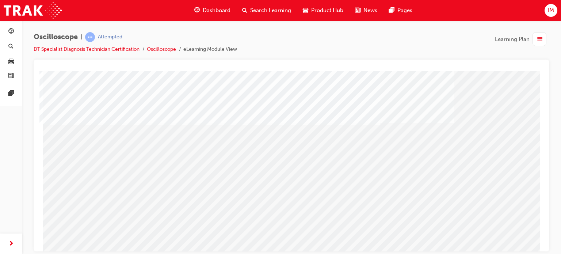
scroll to position [85, 0]
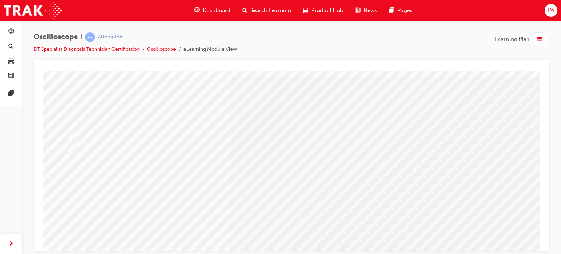
scroll to position [0, 0]
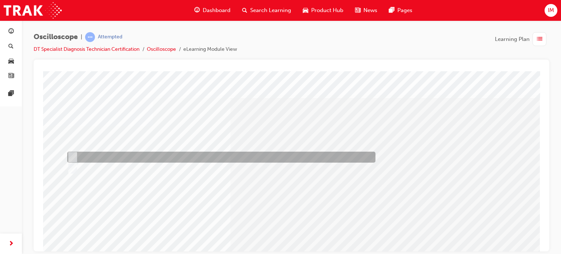
click at [95, 159] on div at bounding box center [219, 157] width 308 height 11
radio input "true"
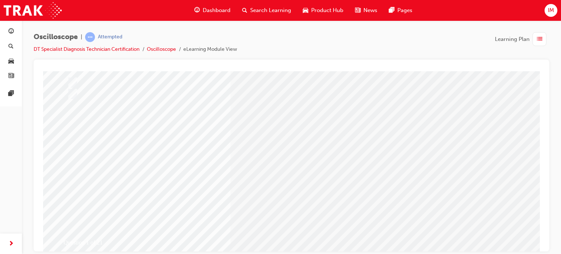
scroll to position [77, 0]
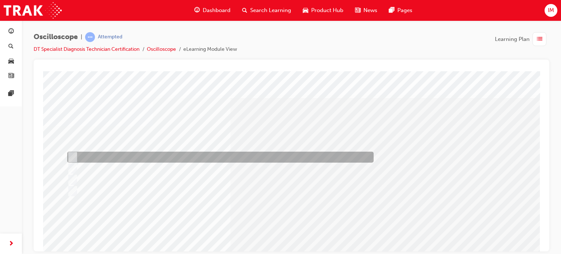
click at [141, 156] on div at bounding box center [218, 157] width 306 height 11
radio input "true"
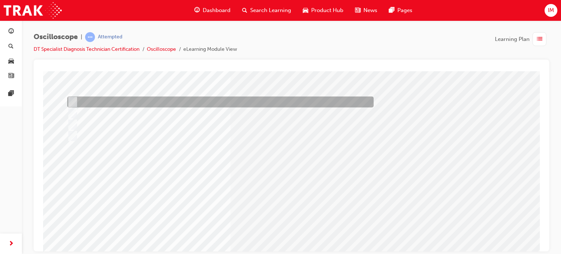
scroll to position [56, 0]
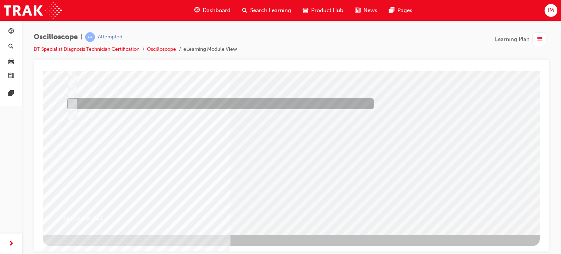
scroll to position [0, 0]
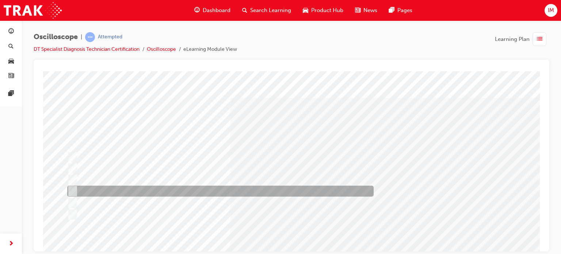
click at [94, 189] on div at bounding box center [218, 190] width 306 height 11
radio input "true"
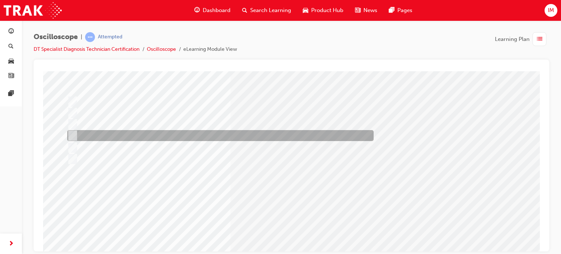
scroll to position [74, 0]
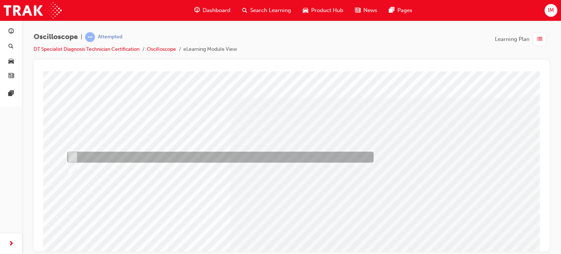
click at [96, 155] on div at bounding box center [218, 157] width 306 height 11
radio input "true"
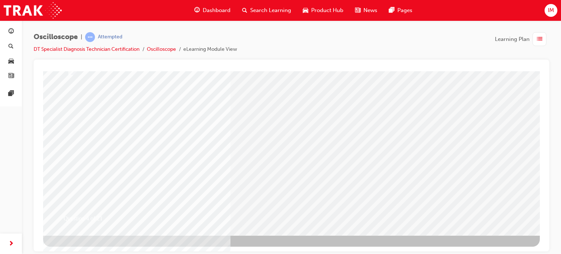
scroll to position [99, 0]
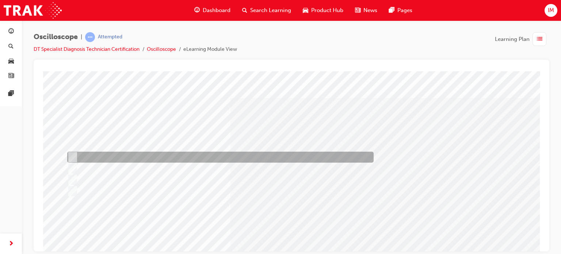
click at [161, 161] on div at bounding box center [218, 157] width 306 height 11
radio input "true"
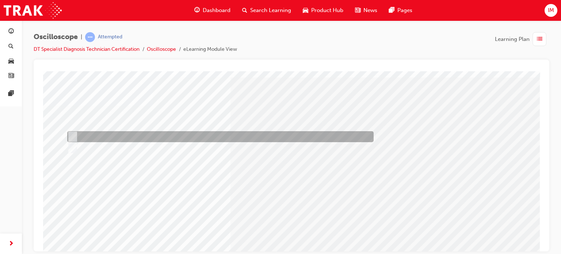
click at [97, 131] on div at bounding box center [218, 136] width 306 height 11
radio input "true"
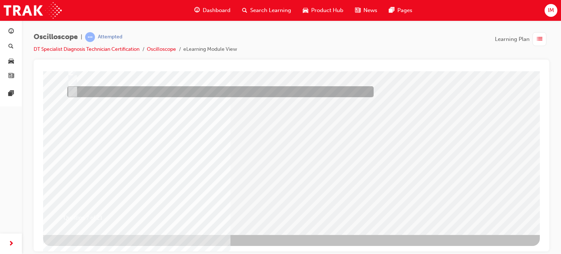
scroll to position [0, 0]
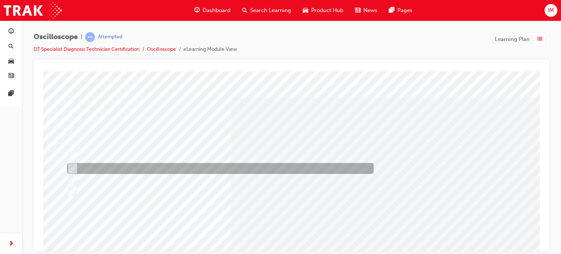
click at [186, 169] on div at bounding box center [218, 168] width 306 height 11
radio input "true"
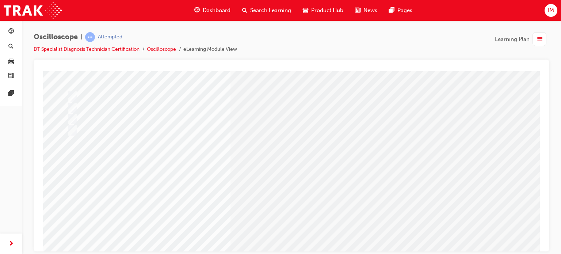
scroll to position [62, 0]
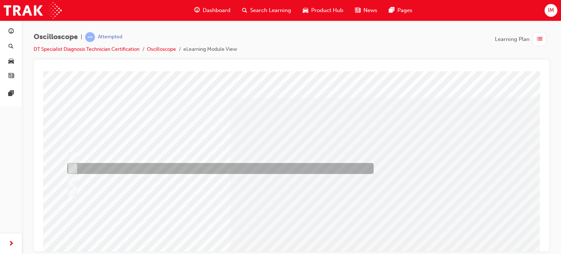
click at [193, 171] on div at bounding box center [218, 168] width 306 height 11
radio input "true"
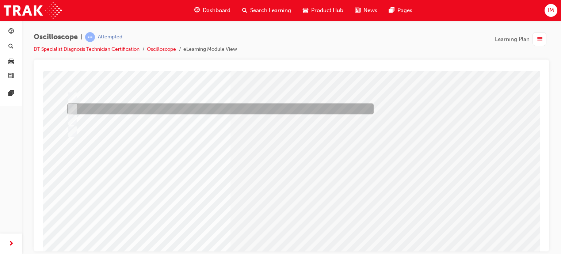
scroll to position [60, 0]
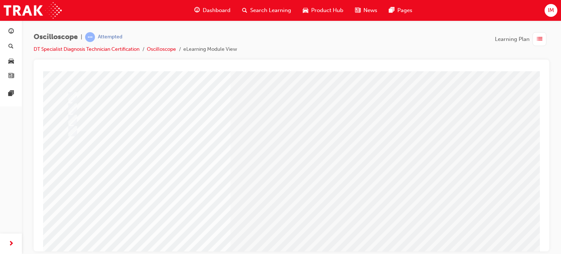
drag, startPoint x: 285, startPoint y: 225, endPoint x: 290, endPoint y: 238, distance: 13.6
click at [290, 238] on div "Question 8 of 21" at bounding box center [291, 142] width 497 height 263
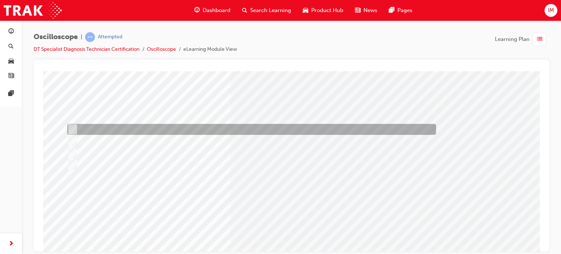
click at [213, 132] on div at bounding box center [249, 129] width 369 height 11
radio input "true"
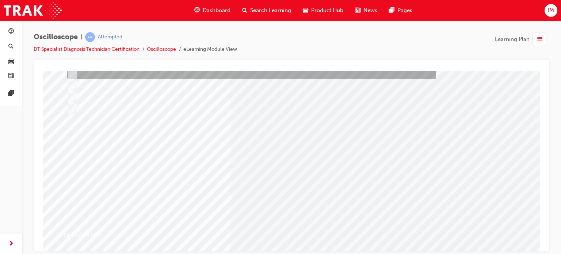
scroll to position [82, 0]
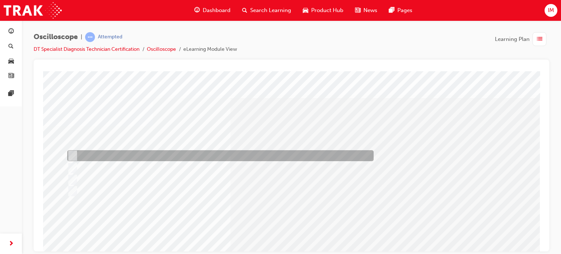
click at [191, 152] on div at bounding box center [218, 155] width 306 height 11
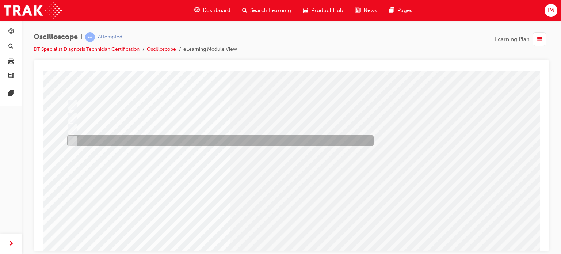
scroll to position [51, 0]
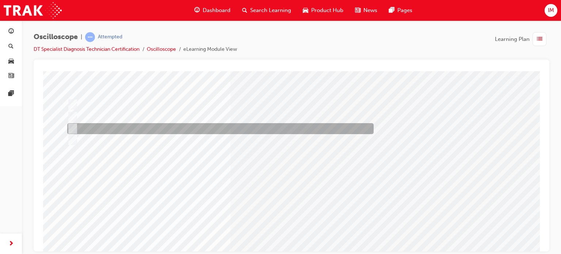
click at [197, 128] on div at bounding box center [218, 128] width 306 height 11
radio input "false"
radio input "true"
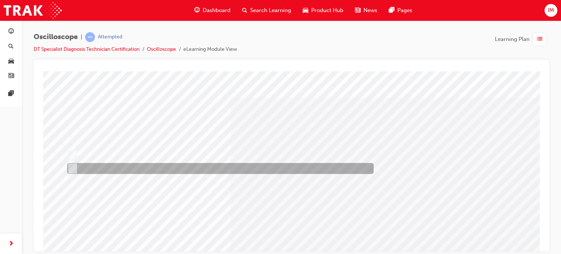
click at [188, 168] on div at bounding box center [218, 168] width 306 height 11
radio input "true"
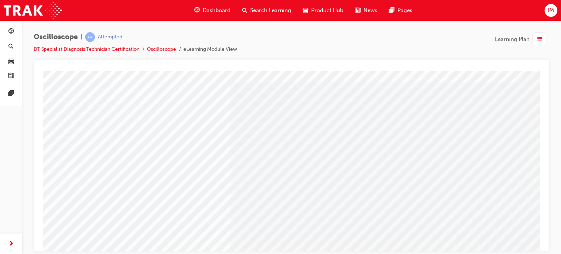
scroll to position [24, 0]
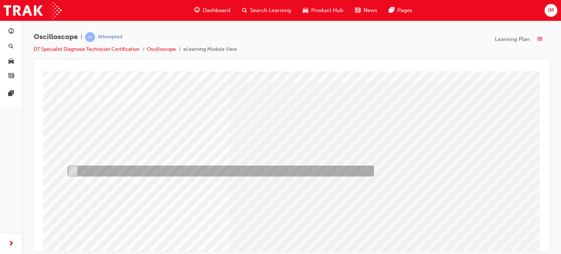
click at [243, 173] on div at bounding box center [219, 170] width 306 height 11
radio input "true"
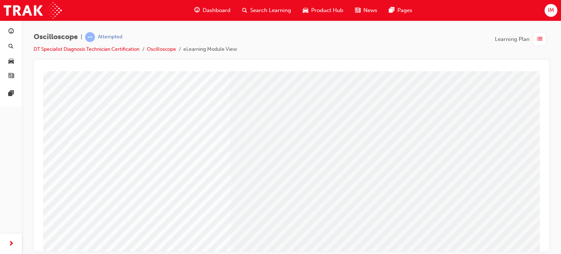
scroll to position [69, 0]
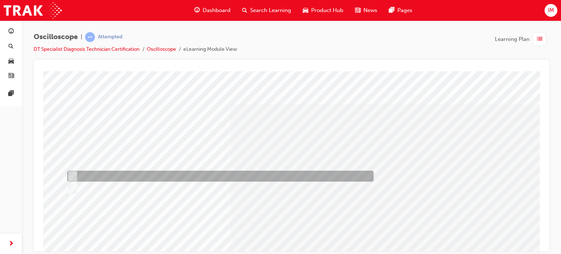
click at [165, 172] on div at bounding box center [218, 176] width 306 height 11
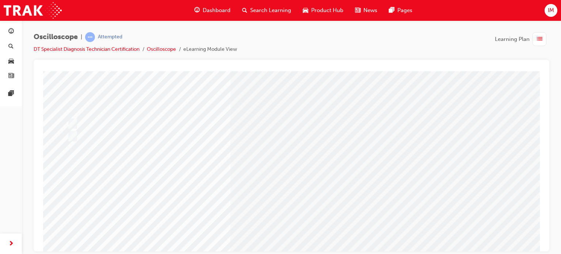
scroll to position [59, 0]
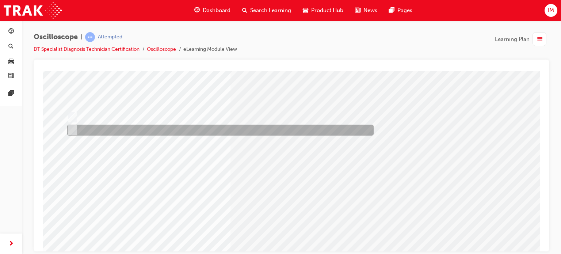
click at [162, 131] on div at bounding box center [218, 130] width 306 height 11
radio input "false"
radio input "true"
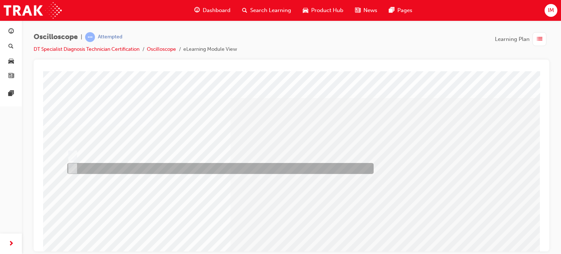
click at [159, 169] on div at bounding box center [218, 168] width 306 height 11
radio input "true"
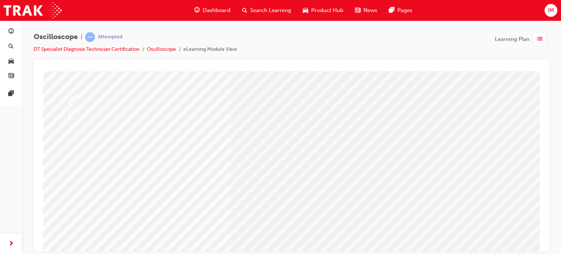
scroll to position [60, 0]
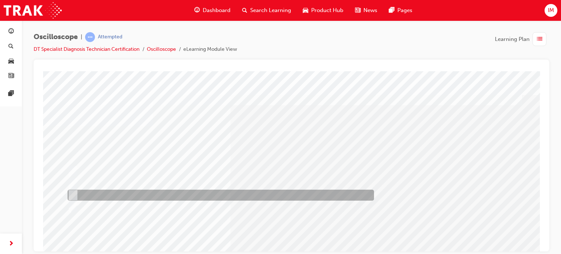
click at [195, 193] on div at bounding box center [219, 195] width 306 height 11
radio input "true"
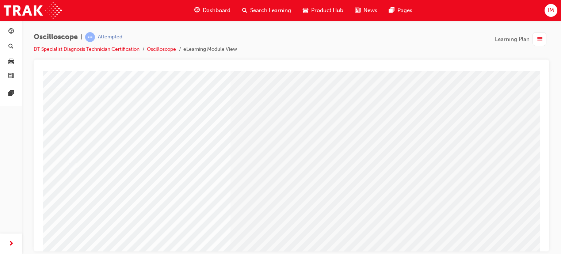
scroll to position [38, 2]
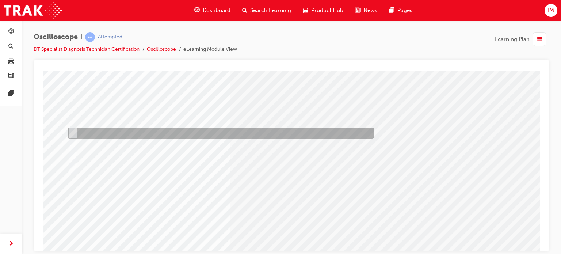
click at [238, 133] on div at bounding box center [219, 132] width 306 height 11
radio input "true"
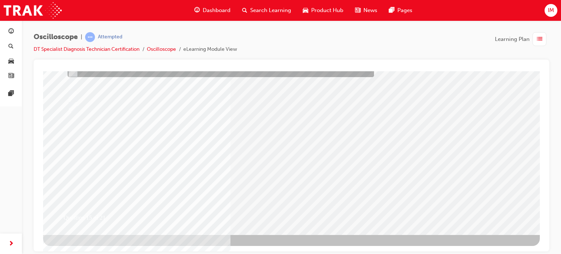
scroll to position [99, 2]
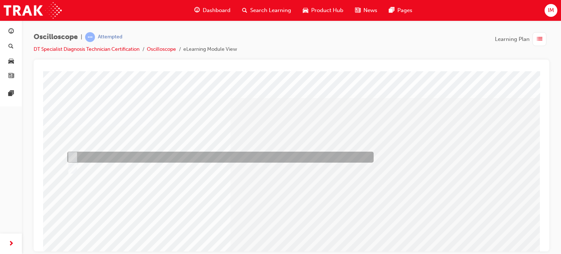
click at [95, 154] on div at bounding box center [218, 157] width 306 height 11
radio input "true"
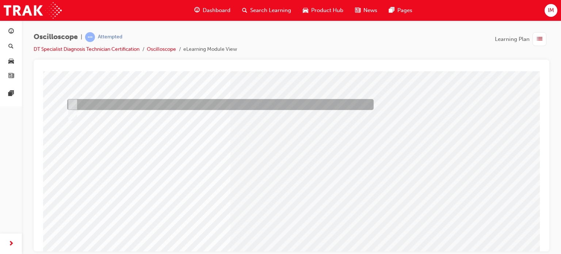
scroll to position [60, 0]
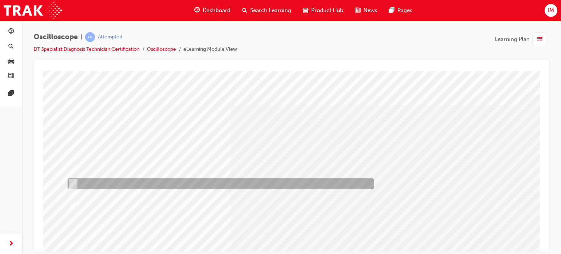
click at [143, 184] on div at bounding box center [219, 183] width 306 height 11
radio input "true"
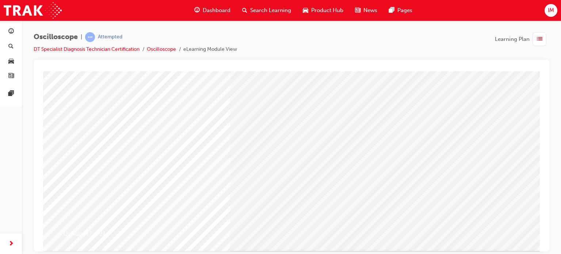
scroll to position [83, 0]
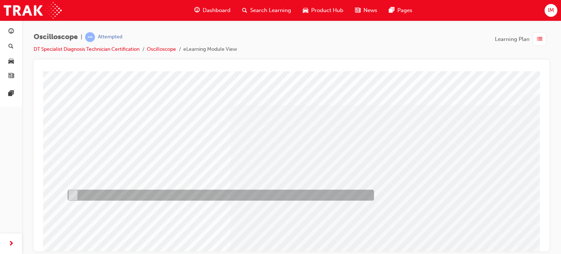
click at [185, 195] on div at bounding box center [219, 195] width 306 height 11
radio input "true"
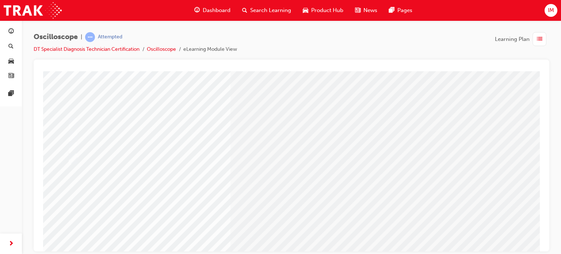
scroll to position [48, 0]
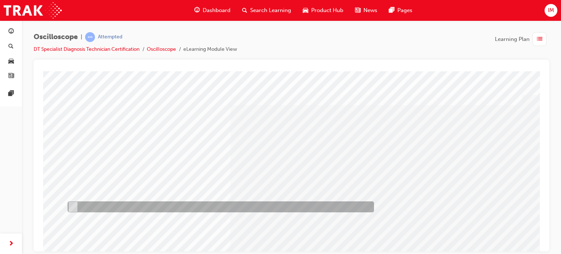
click at [226, 202] on div at bounding box center [219, 206] width 306 height 11
radio input "true"
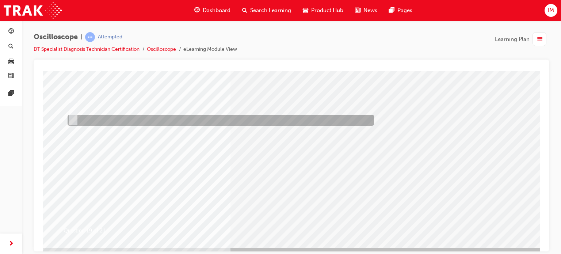
scroll to position [87, 0]
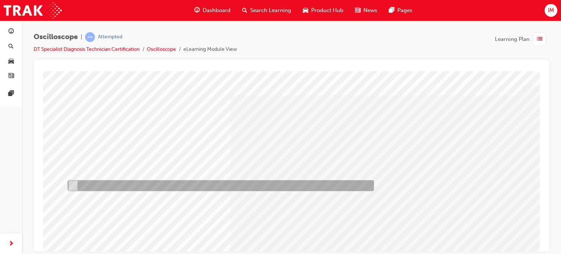
scroll to position [9, 0]
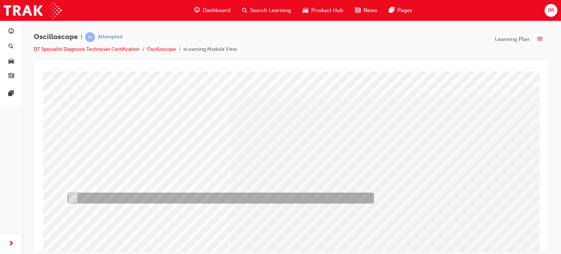
click at [296, 200] on div at bounding box center [219, 197] width 306 height 11
radio input "true"
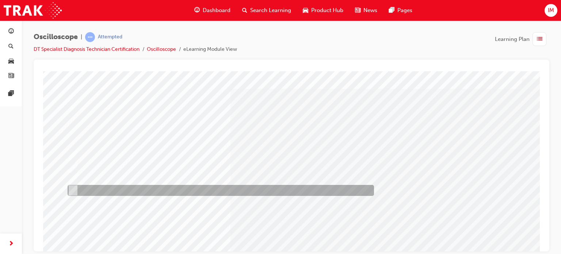
scroll to position [18, 0]
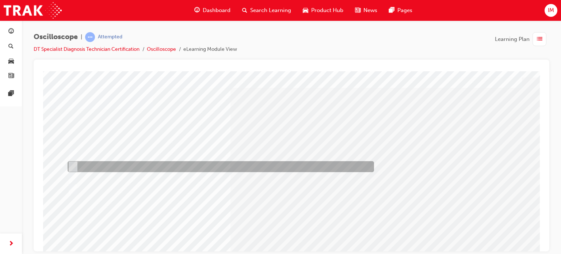
click at [196, 170] on div at bounding box center [219, 166] width 306 height 11
radio input "true"
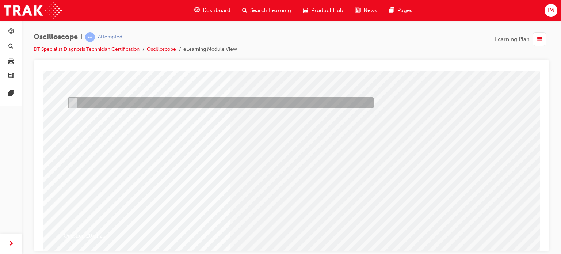
scroll to position [89, 0]
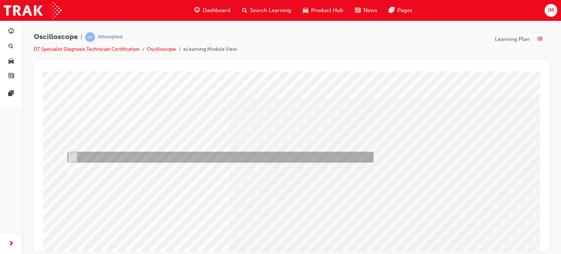
click at [98, 153] on div at bounding box center [218, 157] width 306 height 11
radio input "true"
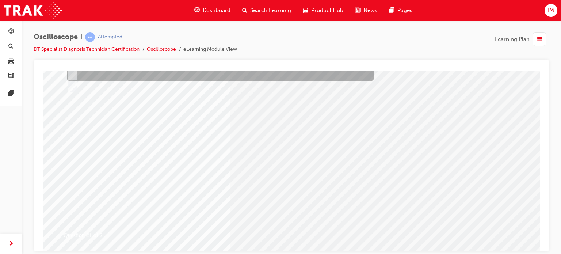
scroll to position [88, 0]
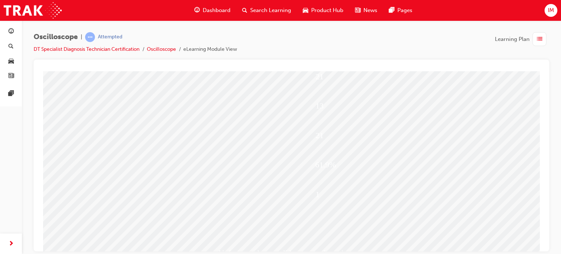
scroll to position [70, 0]
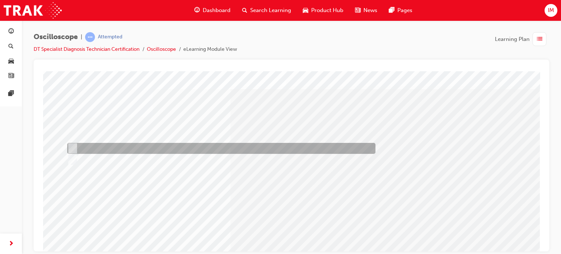
click at [93, 144] on div at bounding box center [219, 148] width 308 height 11
radio input "true"
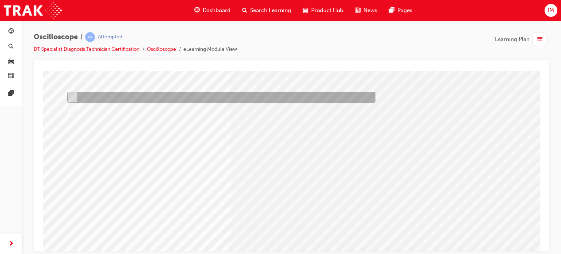
scroll to position [63, 2]
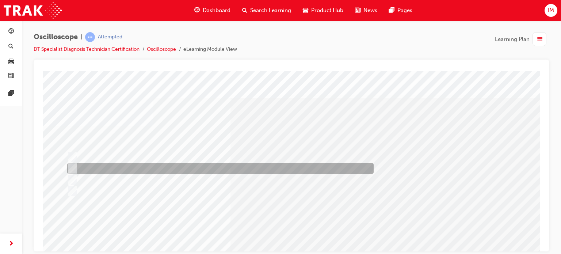
click at [143, 167] on div at bounding box center [218, 168] width 306 height 11
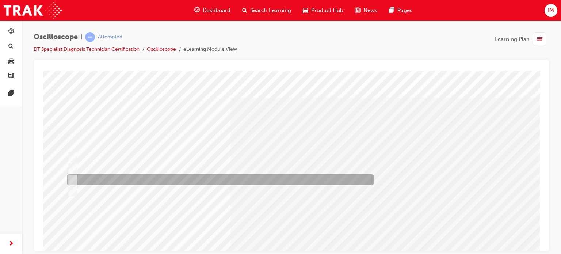
click at [148, 181] on div at bounding box center [218, 179] width 306 height 11
radio input "false"
radio input "true"
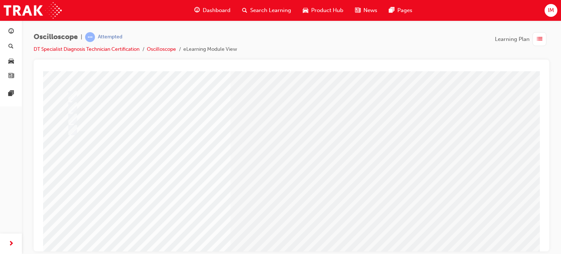
scroll to position [62, 0]
drag, startPoint x: 304, startPoint y: 223, endPoint x: 301, endPoint y: 229, distance: 6.7
click at [301, 229] on div "Question 2 of 21" at bounding box center [291, 140] width 497 height 263
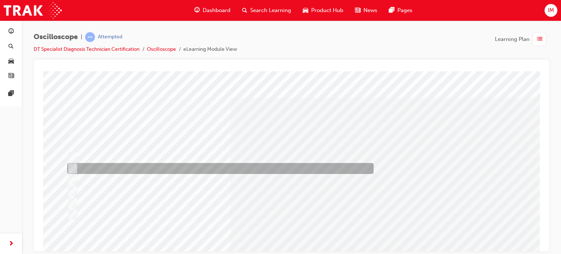
click at [135, 171] on div at bounding box center [218, 168] width 306 height 11
radio input "true"
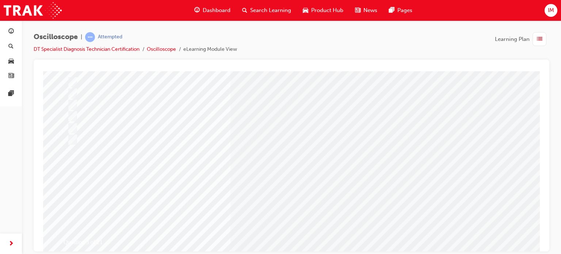
scroll to position [81, 0]
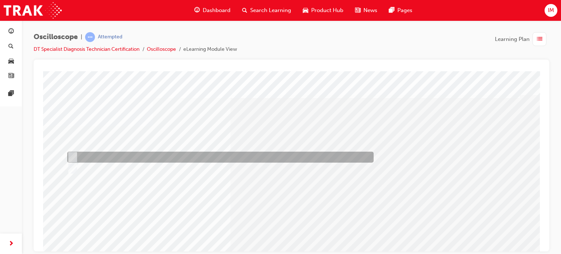
click at [96, 155] on div at bounding box center [218, 157] width 306 height 11
radio input "true"
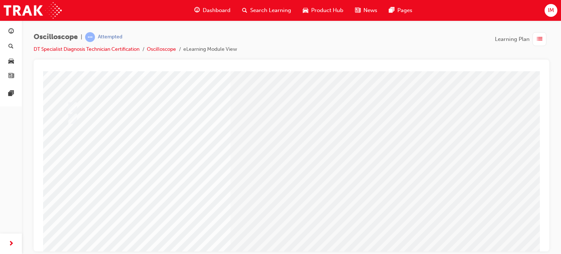
scroll to position [53, 0]
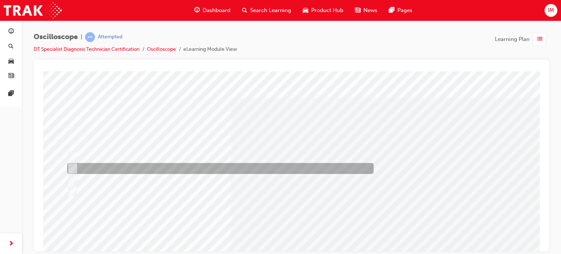
click at [205, 172] on div at bounding box center [218, 168] width 306 height 11
radio input "true"
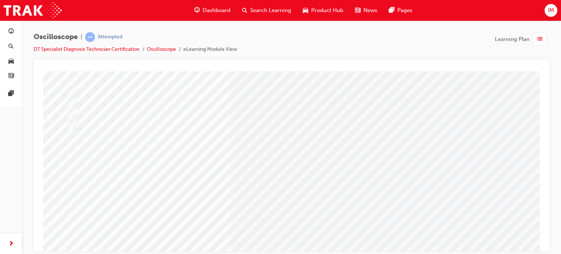
scroll to position [67, 0]
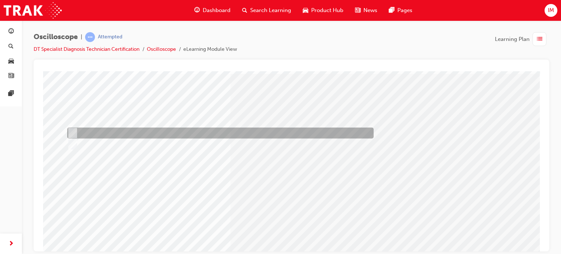
click at [102, 130] on div at bounding box center [218, 132] width 306 height 11
radio input "true"
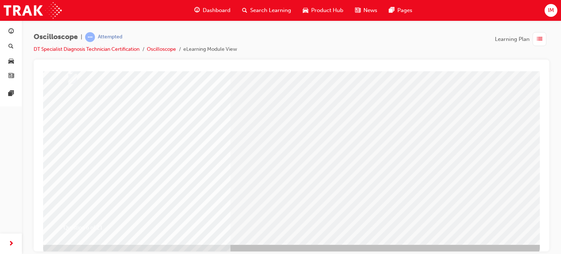
scroll to position [93, 0]
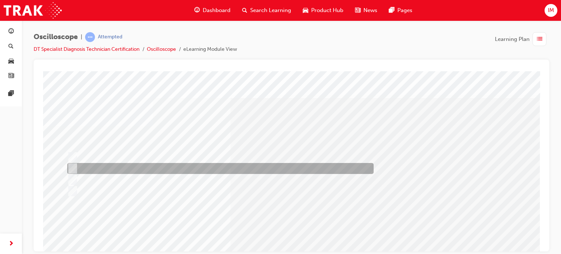
click at [282, 168] on div at bounding box center [218, 168] width 306 height 11
radio input "true"
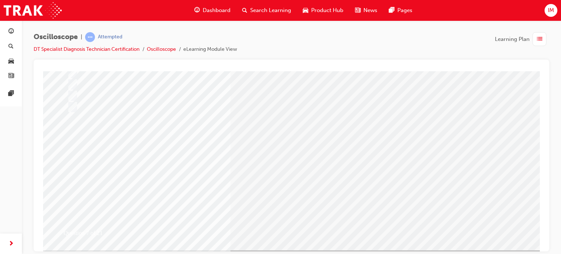
scroll to position [84, 0]
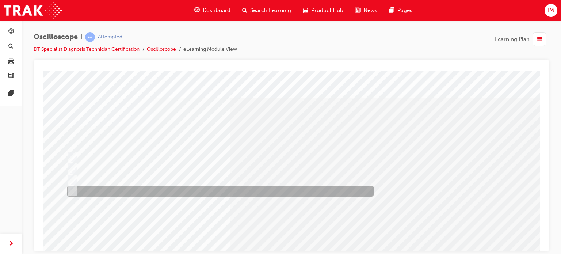
click at [199, 191] on div at bounding box center [218, 190] width 306 height 11
radio input "true"
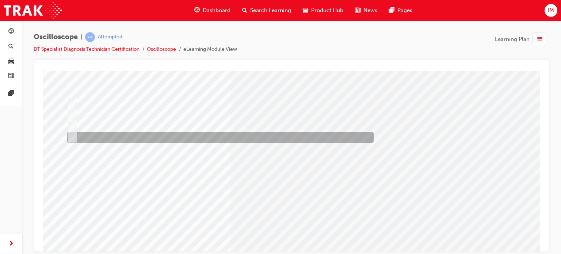
scroll to position [55, 0]
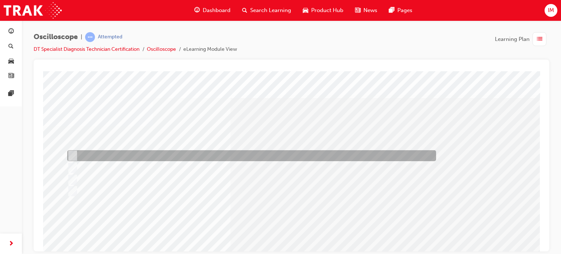
click at [302, 151] on div at bounding box center [249, 155] width 369 height 11
radio input "true"
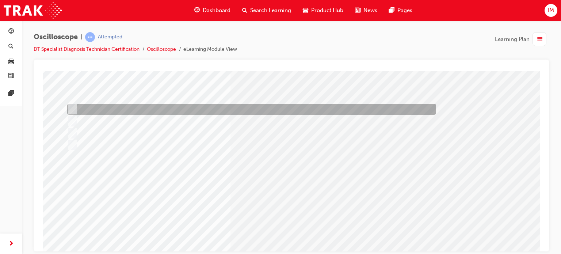
scroll to position [53, 0]
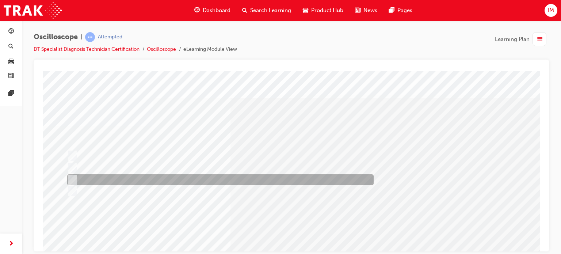
click at [298, 181] on div at bounding box center [218, 179] width 306 height 11
radio input "true"
click at [298, 181] on div at bounding box center [218, 179] width 306 height 11
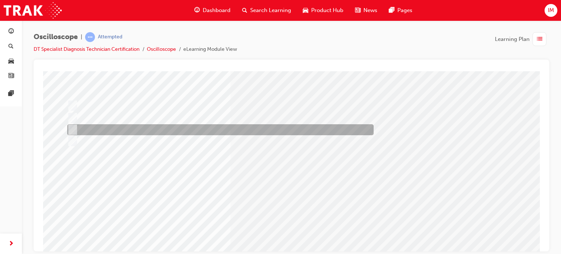
scroll to position [50, 0]
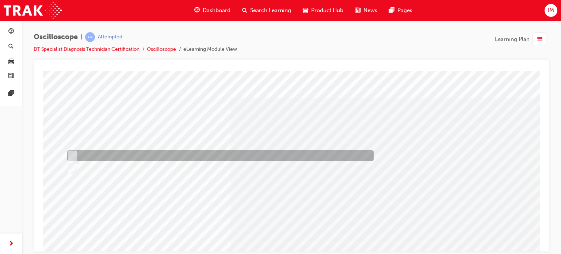
click at [193, 152] on div at bounding box center [218, 155] width 306 height 11
radio input "true"
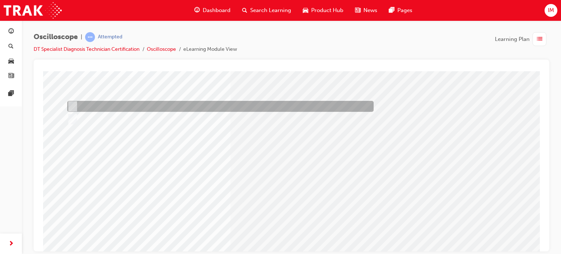
scroll to position [50, 0]
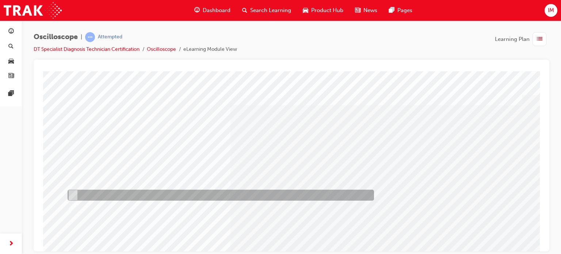
click at [245, 191] on div at bounding box center [219, 195] width 306 height 11
radio input "true"
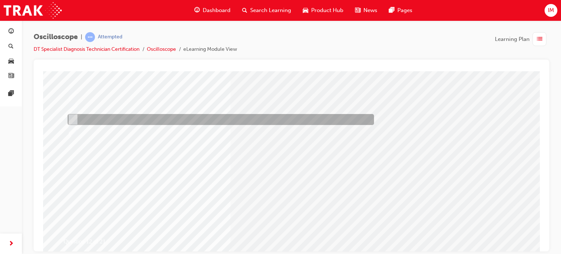
scroll to position [76, 0]
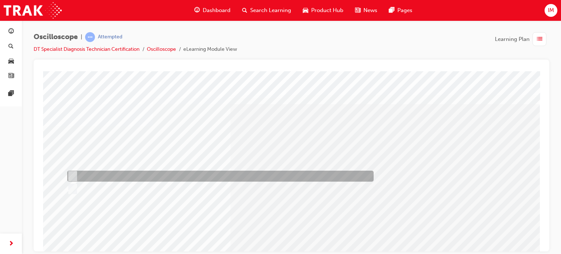
click at [166, 175] on div at bounding box center [218, 176] width 306 height 11
radio input "true"
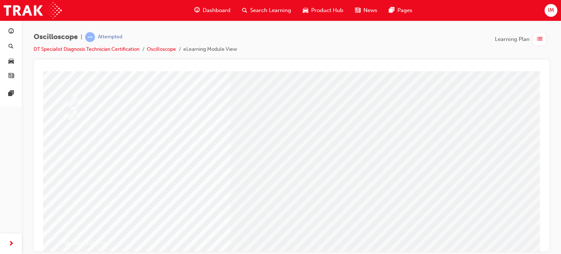
scroll to position [74, 0]
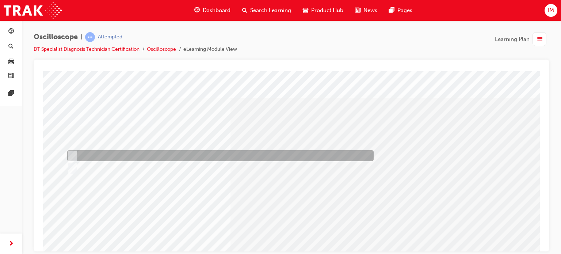
click at [161, 154] on div at bounding box center [218, 155] width 306 height 11
radio input "true"
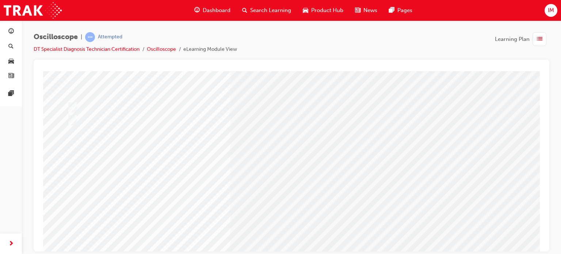
scroll to position [50, 0]
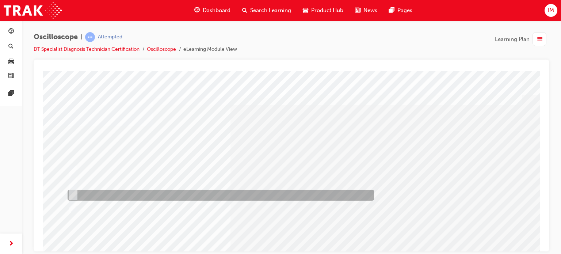
click at [210, 199] on div at bounding box center [219, 195] width 306 height 11
radio input "true"
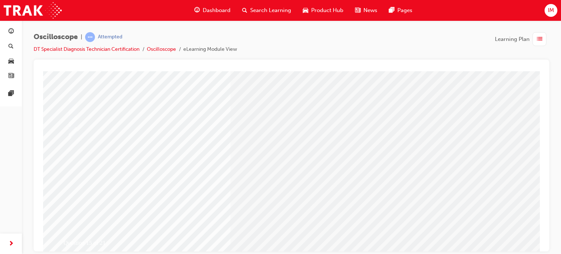
scroll to position [74, 0]
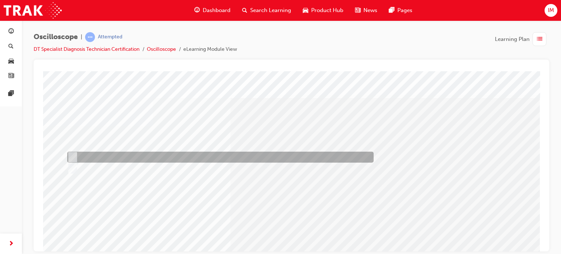
click at [121, 152] on div at bounding box center [218, 157] width 306 height 11
radio input "true"
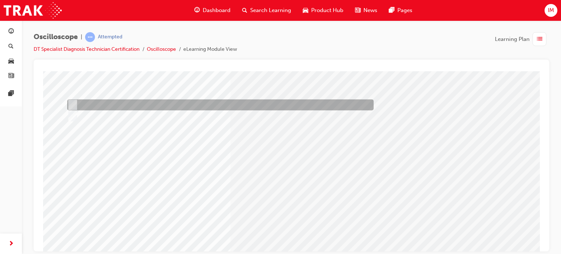
scroll to position [53, 0]
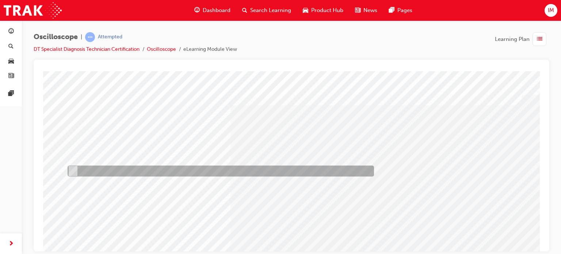
click at [144, 171] on div at bounding box center [219, 170] width 306 height 11
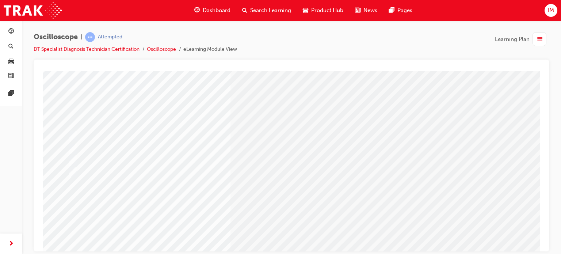
scroll to position [32, 0]
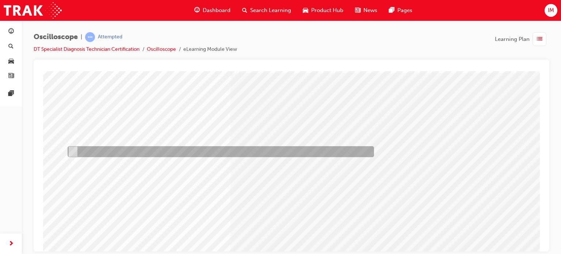
click at [165, 151] on div at bounding box center [219, 151] width 306 height 11
radio input "false"
radio input "true"
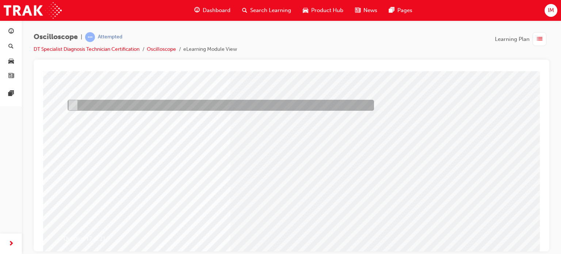
scroll to position [79, 0]
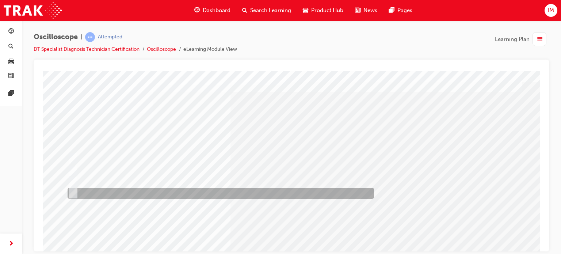
scroll to position [13, 1]
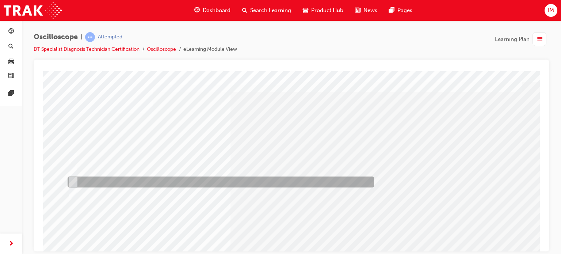
click at [187, 182] on div at bounding box center [219, 181] width 306 height 11
radio input "true"
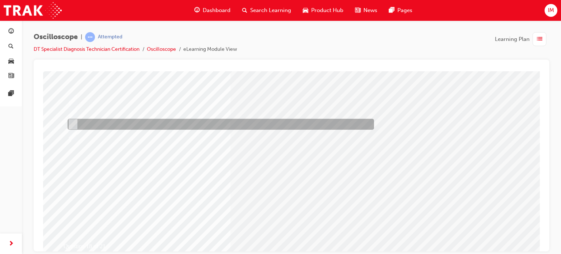
scroll to position [71, 1]
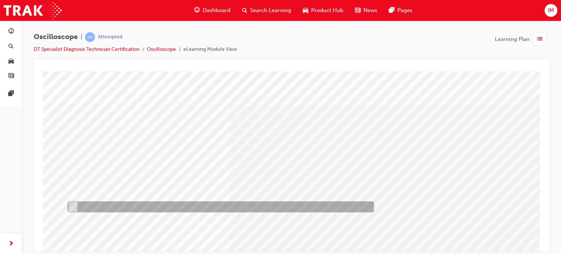
click at [219, 210] on div at bounding box center [219, 206] width 306 height 11
radio input "true"
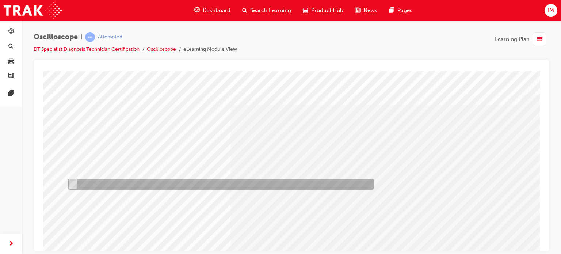
click at [231, 186] on div at bounding box center [219, 184] width 306 height 11
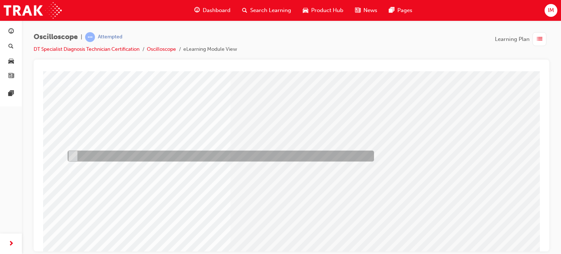
scroll to position [41, 0]
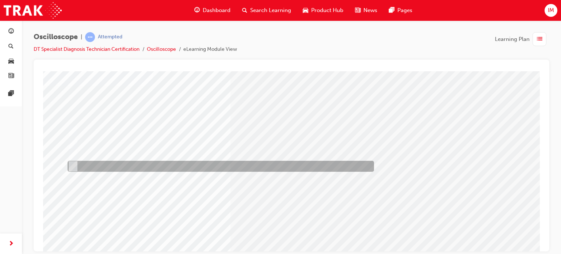
click at [226, 169] on div at bounding box center [219, 166] width 306 height 11
radio input "false"
radio input "true"
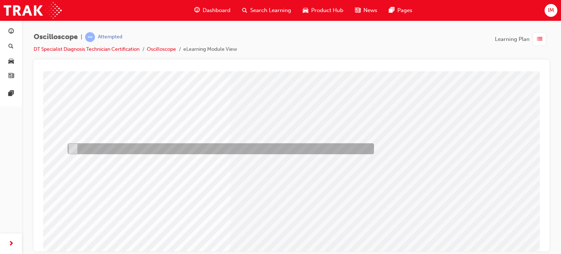
scroll to position [99, 0]
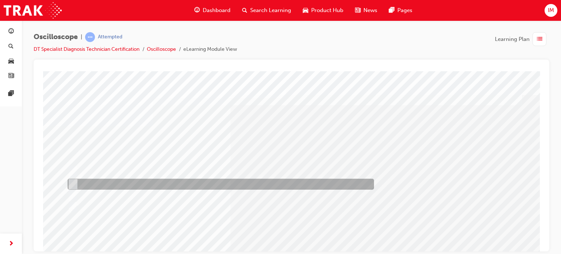
click at [248, 187] on div at bounding box center [219, 184] width 306 height 11
radio input "true"
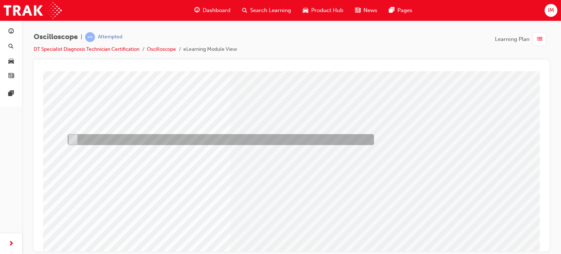
scroll to position [61, 0]
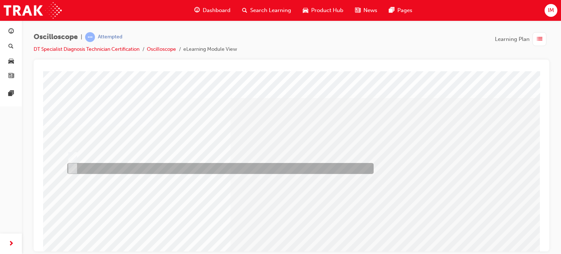
click at [99, 168] on div at bounding box center [218, 168] width 306 height 11
radio input "true"
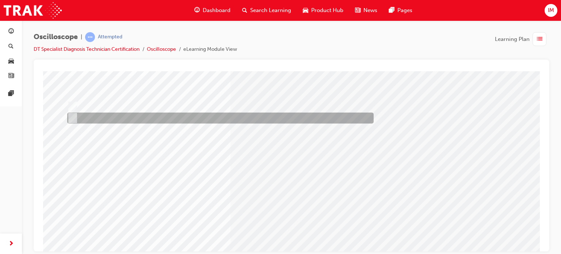
scroll to position [53, 0]
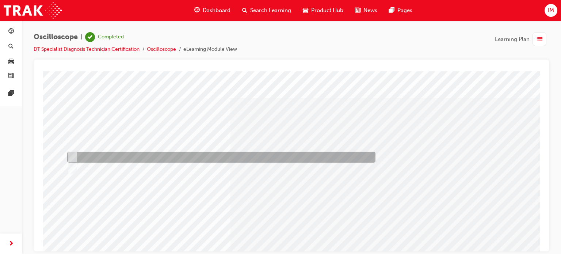
click at [107, 157] on div at bounding box center [219, 157] width 308 height 11
radio input "true"
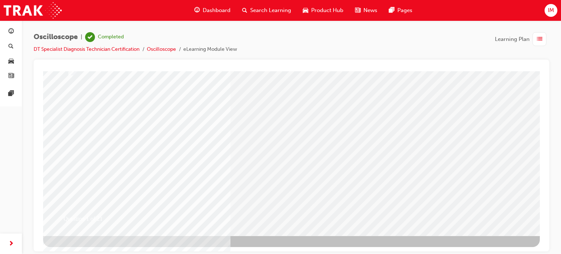
scroll to position [99, 0]
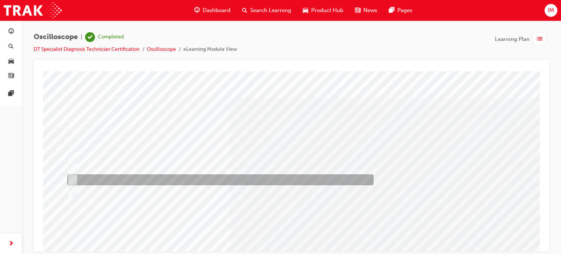
click at [138, 183] on div at bounding box center [218, 179] width 306 height 11
radio input "true"
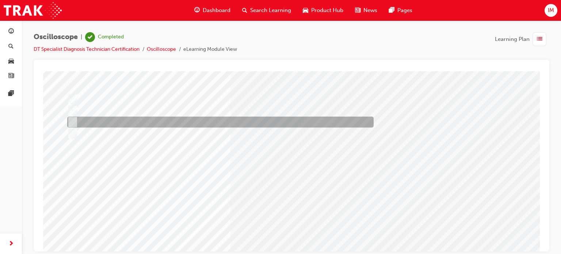
scroll to position [58, 0]
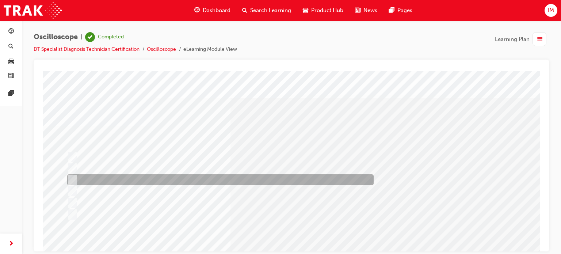
click at [106, 181] on div at bounding box center [218, 179] width 306 height 11
radio input "true"
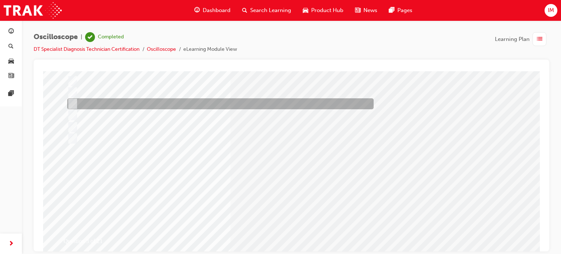
scroll to position [76, 0]
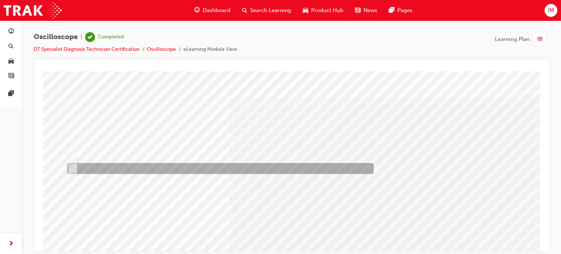
click at [106, 173] on div at bounding box center [218, 168] width 306 height 11
radio input "true"
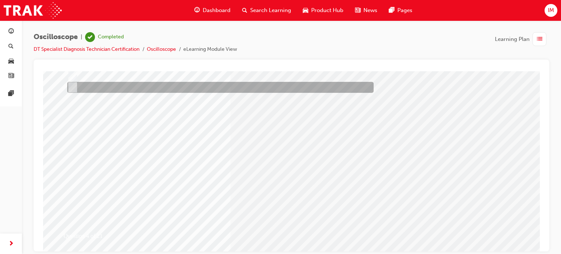
scroll to position [81, 0]
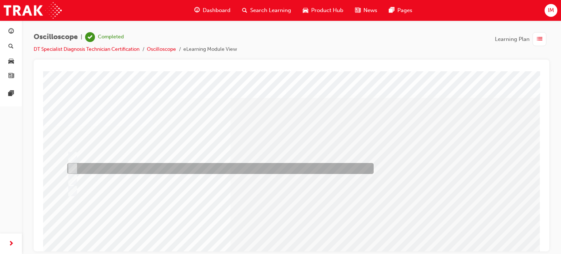
click at [269, 173] on div at bounding box center [218, 168] width 306 height 11
radio input "true"
click at [269, 173] on div at bounding box center [218, 168] width 306 height 11
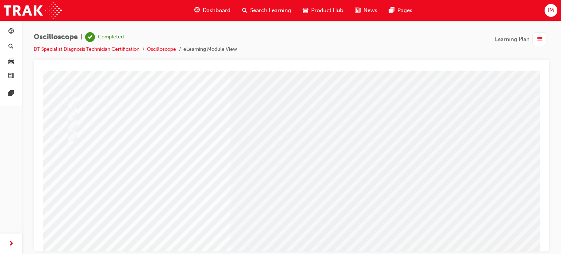
scroll to position [55, 0]
click at [537, 45] on div "button" at bounding box center [539, 39] width 14 height 14
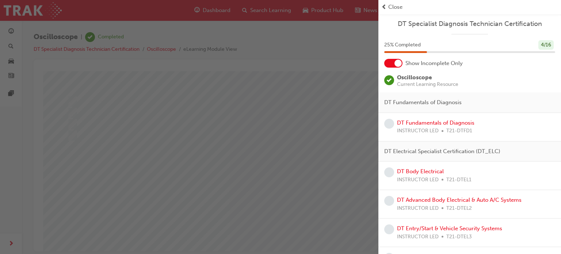
click at [331, 120] on div "button" at bounding box center [189, 127] width 378 height 254
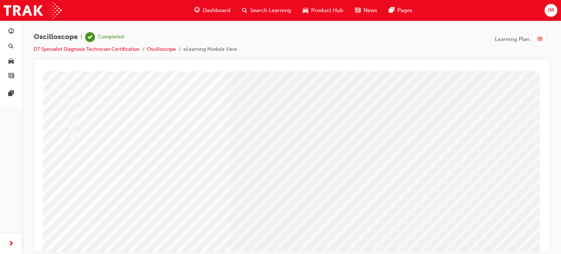
drag, startPoint x: 162, startPoint y: 95, endPoint x: 160, endPoint y: 108, distance: 13.1
click at [160, 108] on div "Question 5 of 21" at bounding box center [291, 146] width 497 height 263
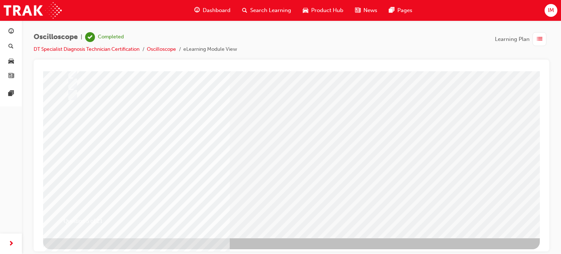
scroll to position [99, 2]
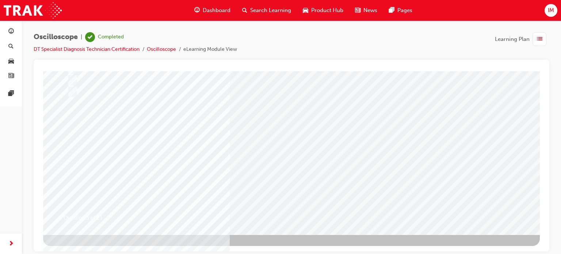
scroll to position [0, 0]
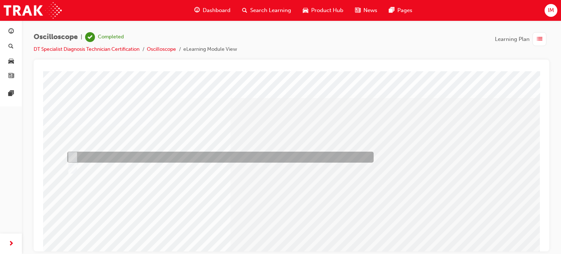
click at [96, 161] on div at bounding box center [218, 157] width 306 height 11
radio input "true"
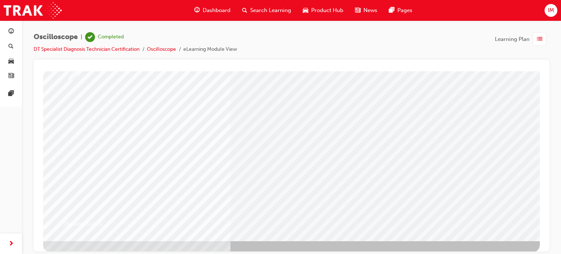
scroll to position [93, 0]
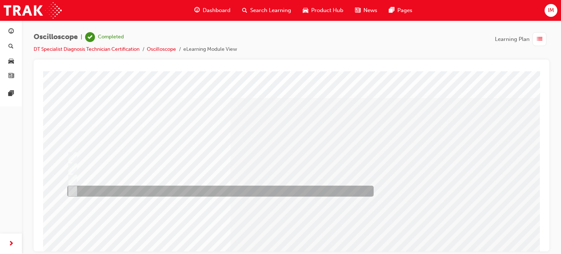
click at [191, 191] on div at bounding box center [218, 190] width 306 height 11
radio input "true"
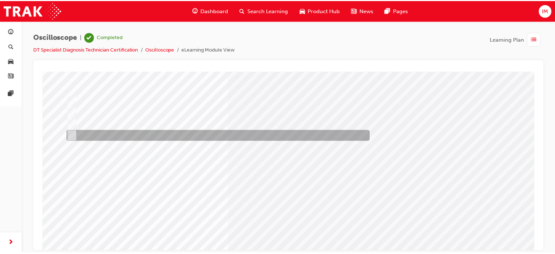
scroll to position [58, 0]
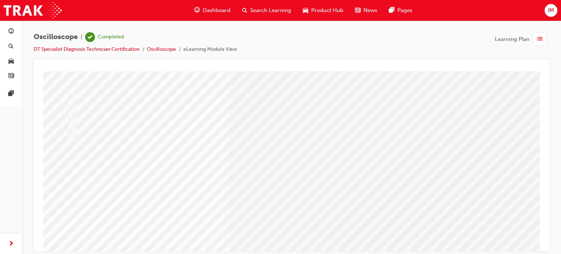
click at [217, 8] on span "Dashboard" at bounding box center [217, 10] width 28 height 8
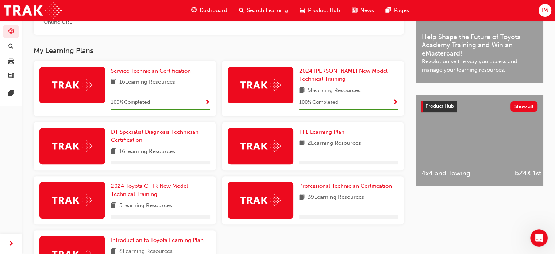
scroll to position [214, 0]
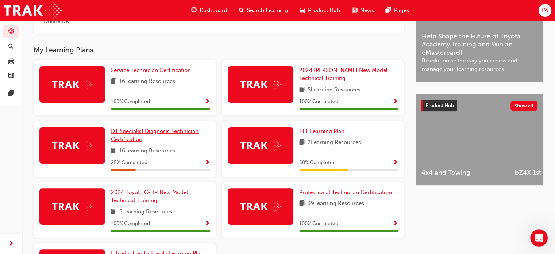
click at [146, 141] on link "DT Specialist Diagnosis Technician Certification" at bounding box center [160, 135] width 99 height 16
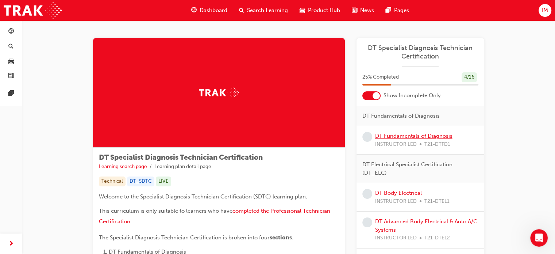
click at [404, 135] on link "DT Fundamentals of Diagnosis" at bounding box center [413, 136] width 77 height 7
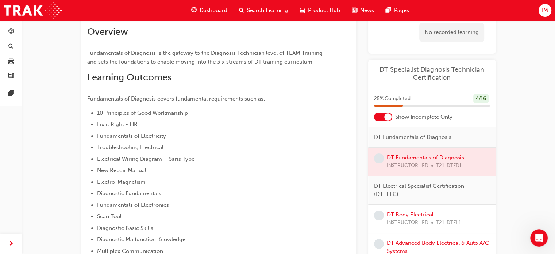
scroll to position [85, 0]
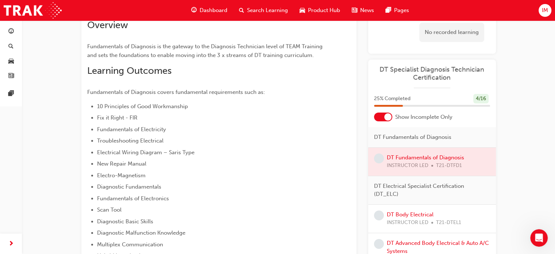
click at [423, 156] on div at bounding box center [432, 162] width 128 height 28
click at [397, 158] on div at bounding box center [432, 162] width 128 height 28
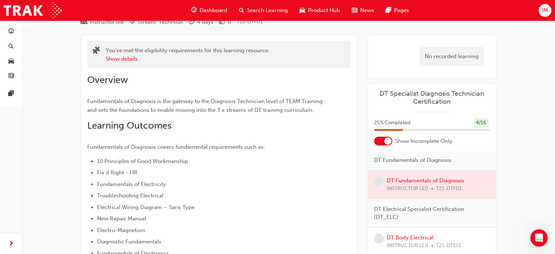
scroll to position [0, 0]
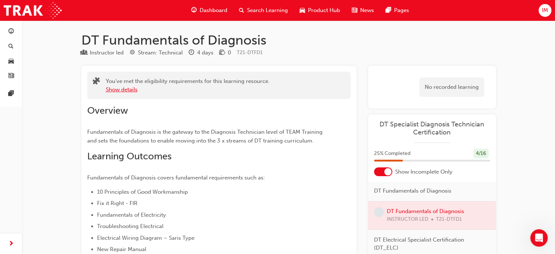
click at [127, 88] on button "Show details" at bounding box center [122, 89] width 32 height 8
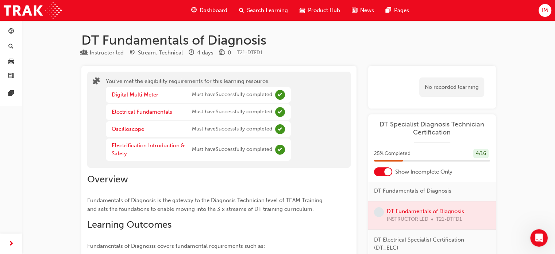
click at [214, 8] on span "Dashboard" at bounding box center [214, 10] width 28 height 8
